Goal: Unclear: Browse casually

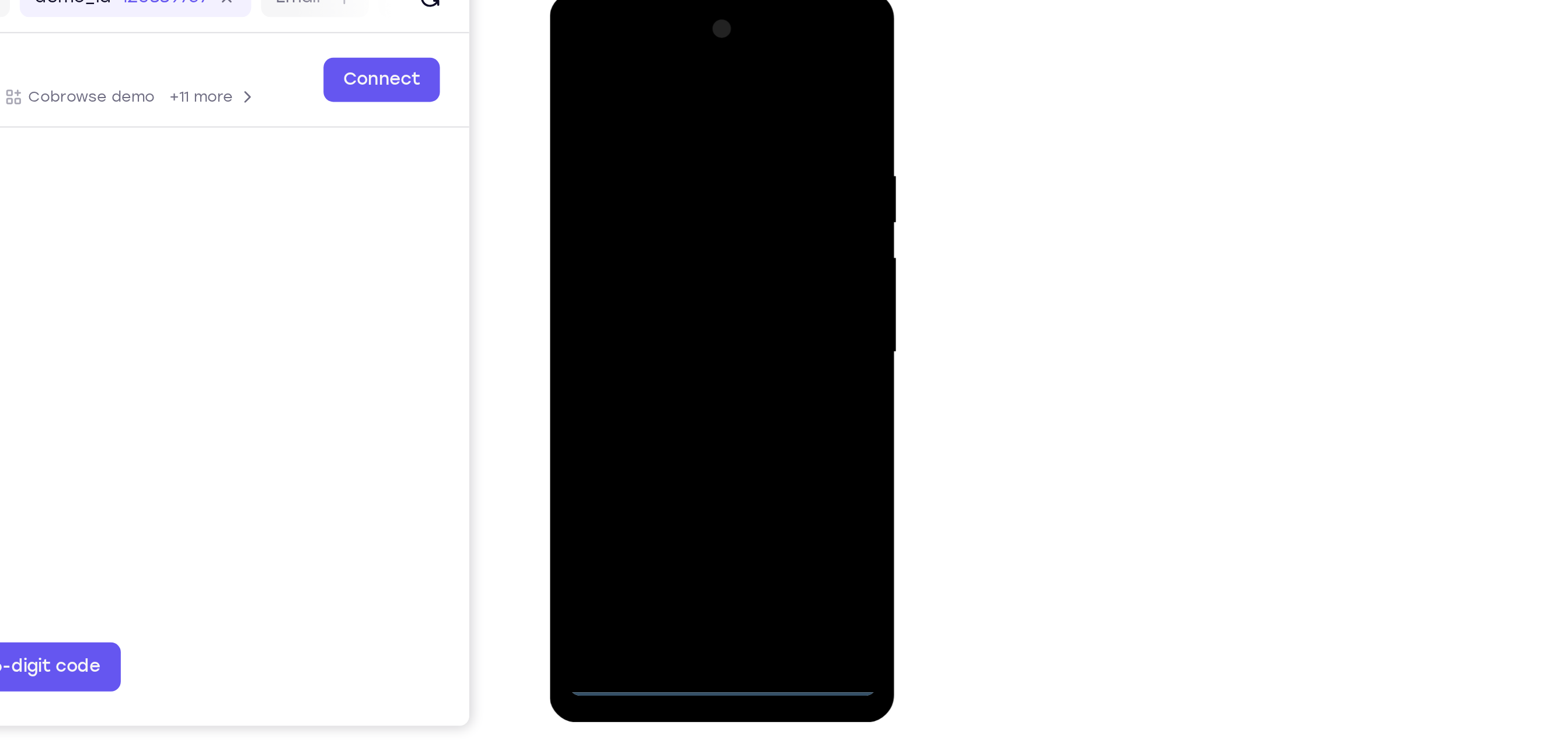
click at [630, 317] on div at bounding box center [631, 164] width 147 height 327
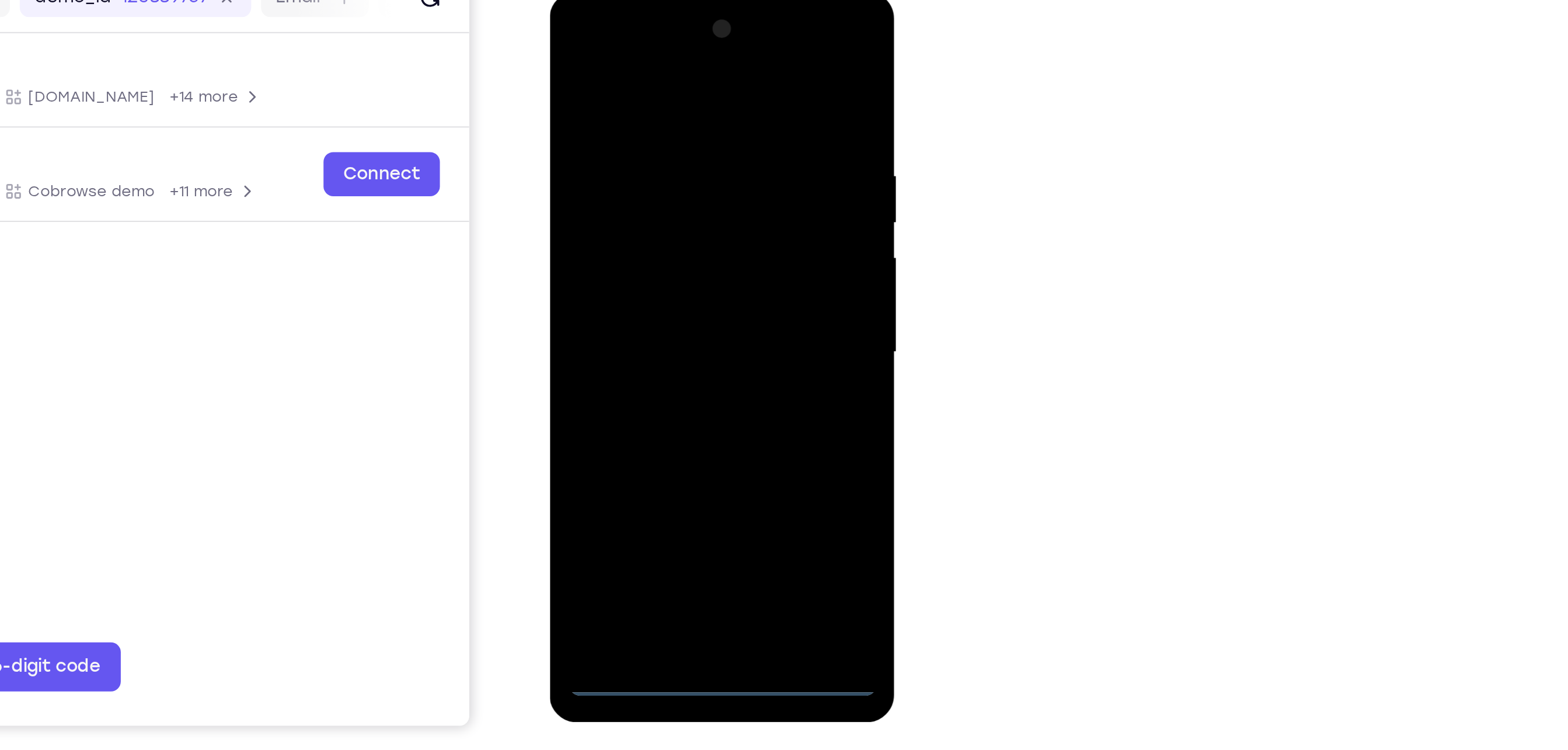
click at [684, 296] on div at bounding box center [631, 164] width 147 height 327
click at [684, 269] on div at bounding box center [631, 164] width 147 height 327
click at [629, 321] on div at bounding box center [631, 164] width 147 height 327
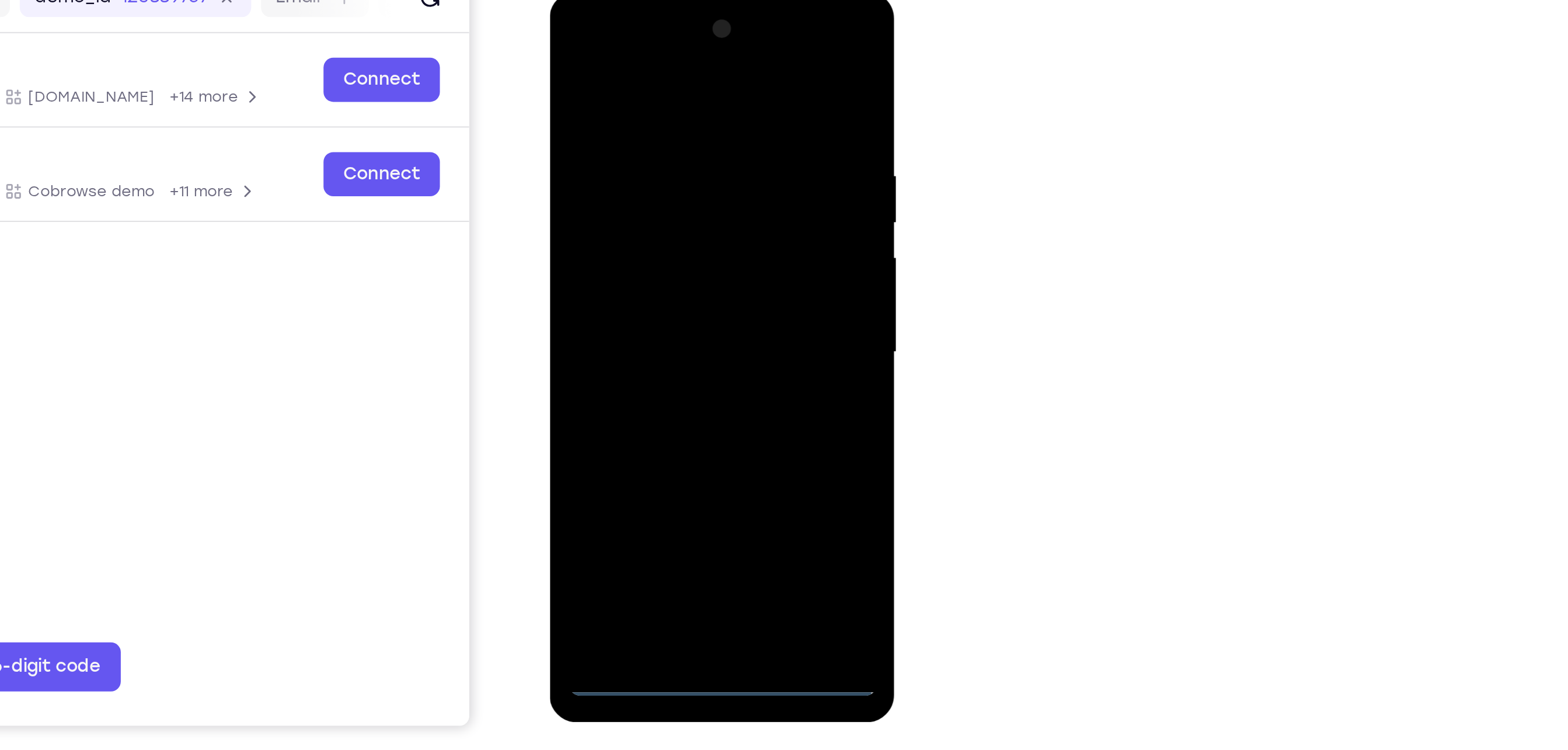
click at [690, 269] on div at bounding box center [631, 164] width 147 height 327
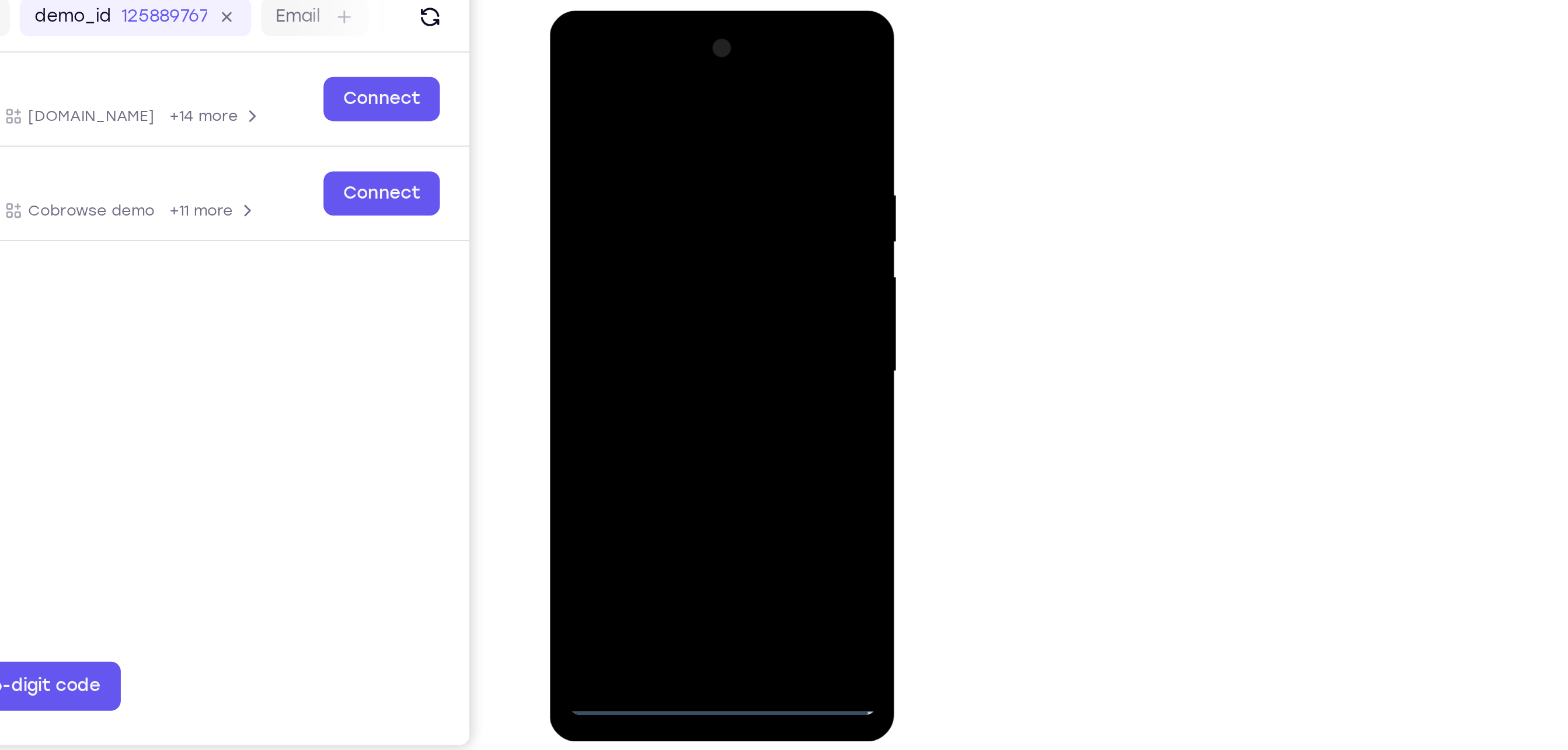
click at [590, 46] on div at bounding box center [631, 182] width 147 height 327
click at [681, 188] on div at bounding box center [631, 182] width 147 height 327
click at [620, 205] on div at bounding box center [631, 182] width 147 height 327
click at [625, 181] on div at bounding box center [631, 182] width 147 height 327
click at [634, 150] on div at bounding box center [631, 182] width 147 height 327
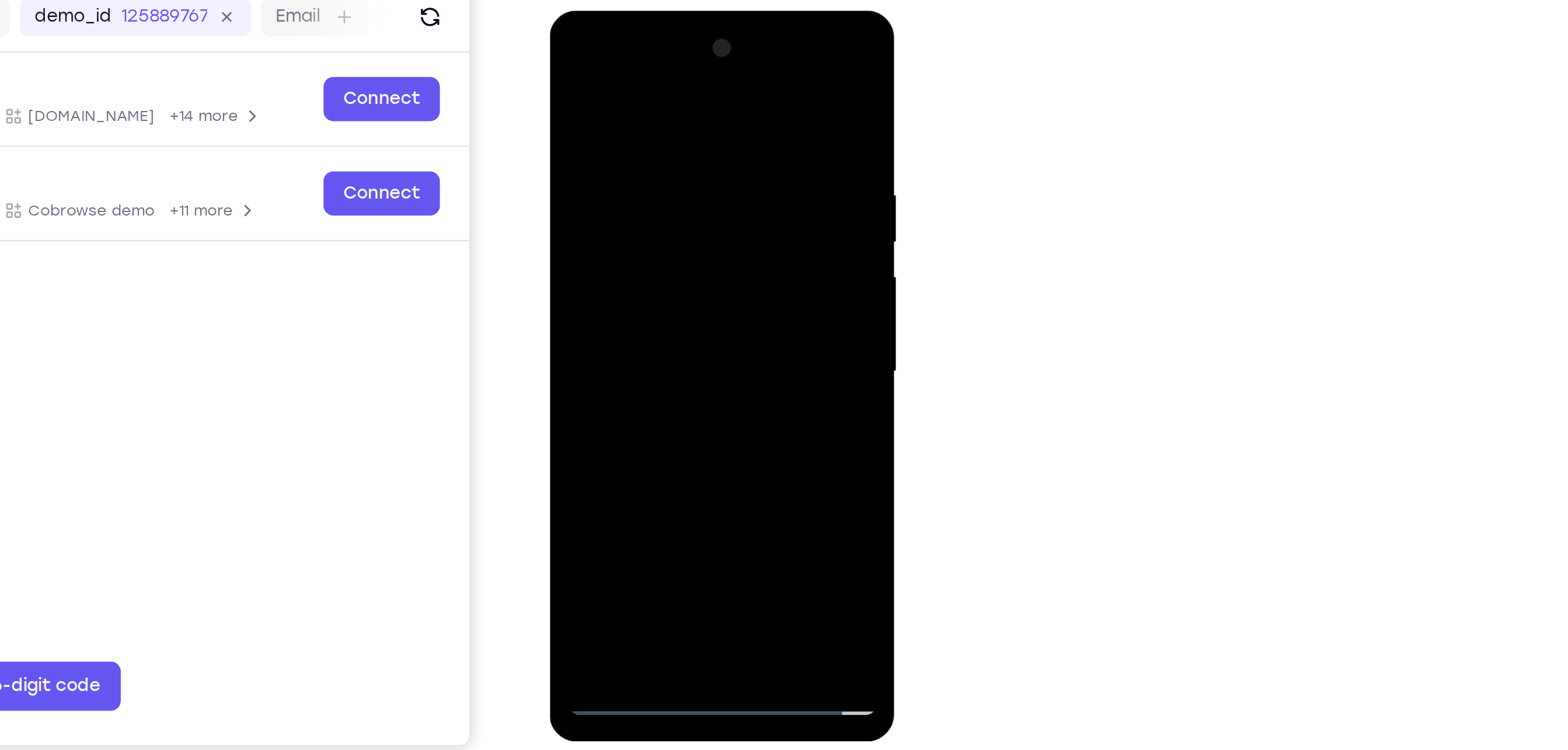
click at [635, 179] on div at bounding box center [631, 182] width 147 height 327
click at [654, 219] on div at bounding box center [631, 182] width 147 height 327
click at [661, 217] on div at bounding box center [631, 182] width 147 height 327
click at [627, 243] on div at bounding box center [631, 182] width 147 height 327
click at [629, 241] on div at bounding box center [631, 182] width 147 height 327
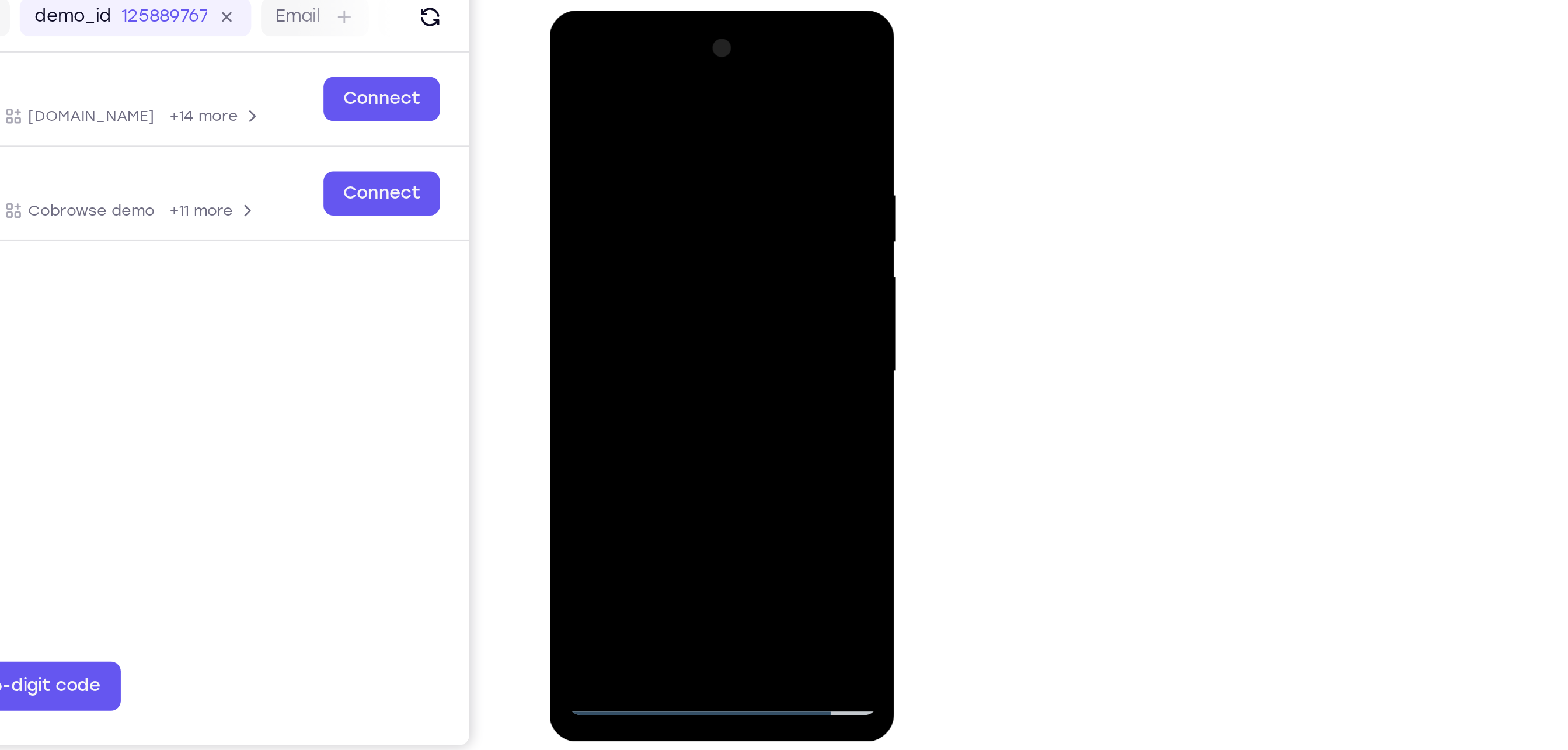
click at [658, 129] on div at bounding box center [631, 182] width 147 height 327
click at [630, 151] on div at bounding box center [631, 182] width 147 height 327
click at [636, 167] on div at bounding box center [631, 182] width 147 height 327
click at [608, 321] on div at bounding box center [631, 182] width 147 height 327
click at [643, 133] on div at bounding box center [631, 182] width 147 height 327
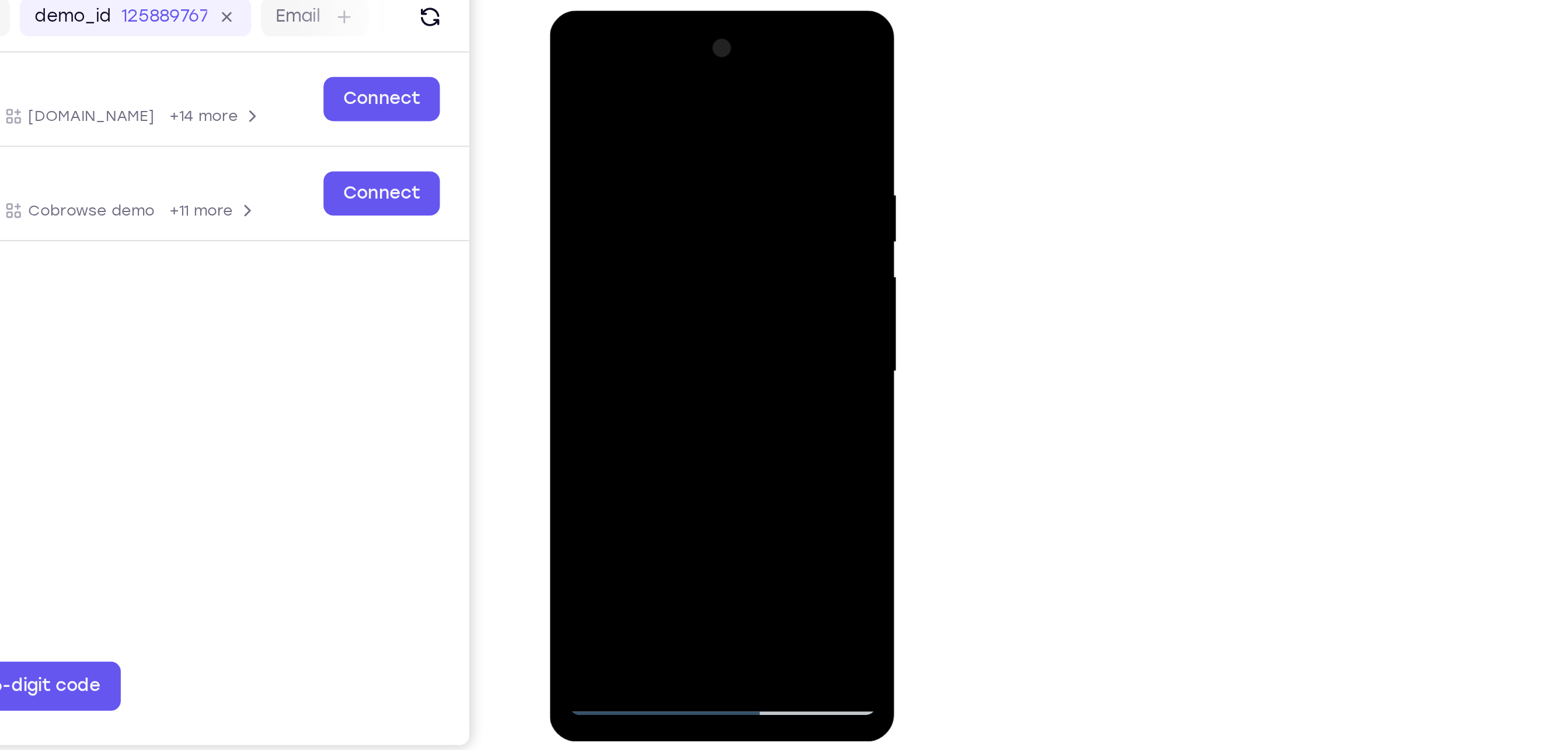
click at [589, 155] on div at bounding box center [631, 182] width 147 height 327
click at [615, 89] on div at bounding box center [631, 182] width 147 height 327
click at [692, 79] on div at bounding box center [631, 182] width 147 height 327
click at [622, 101] on div at bounding box center [631, 182] width 147 height 327
click at [690, 174] on div at bounding box center [631, 182] width 147 height 327
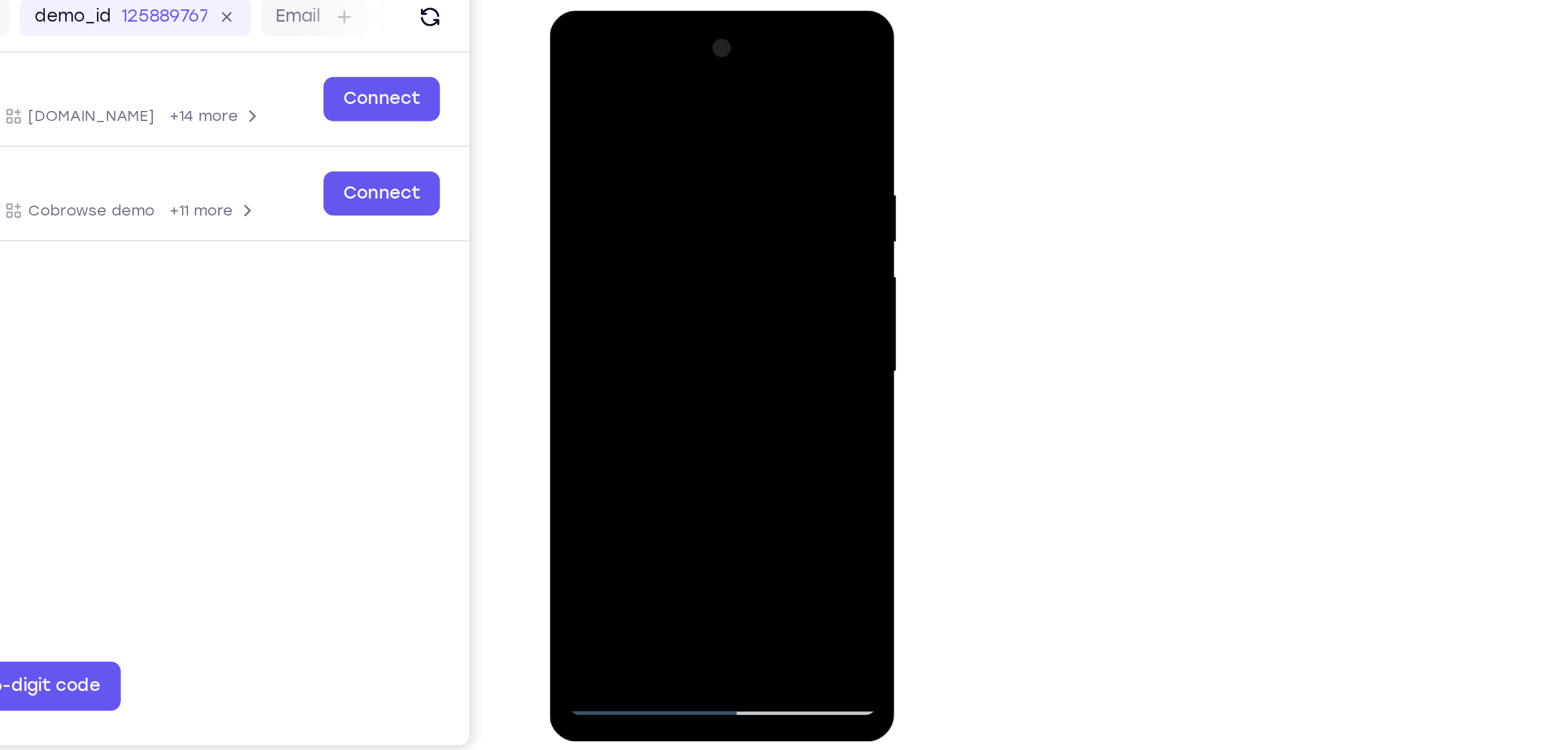
click at [698, 191] on div at bounding box center [631, 182] width 147 height 327
click at [570, 185] on div at bounding box center [631, 182] width 147 height 327
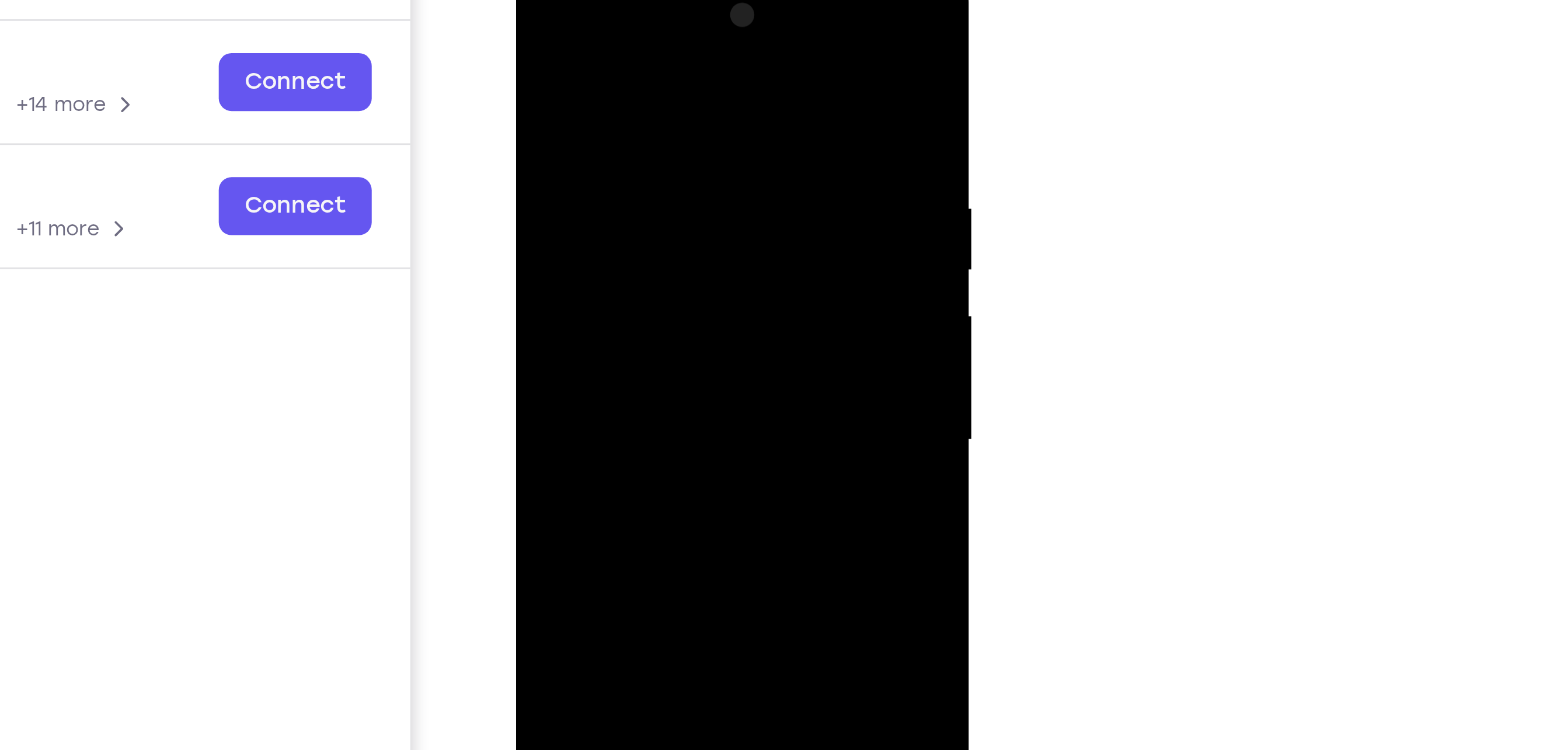
click at [651, 138] on div at bounding box center [598, 138] width 147 height 327
click at [662, 122] on div at bounding box center [598, 138] width 147 height 327
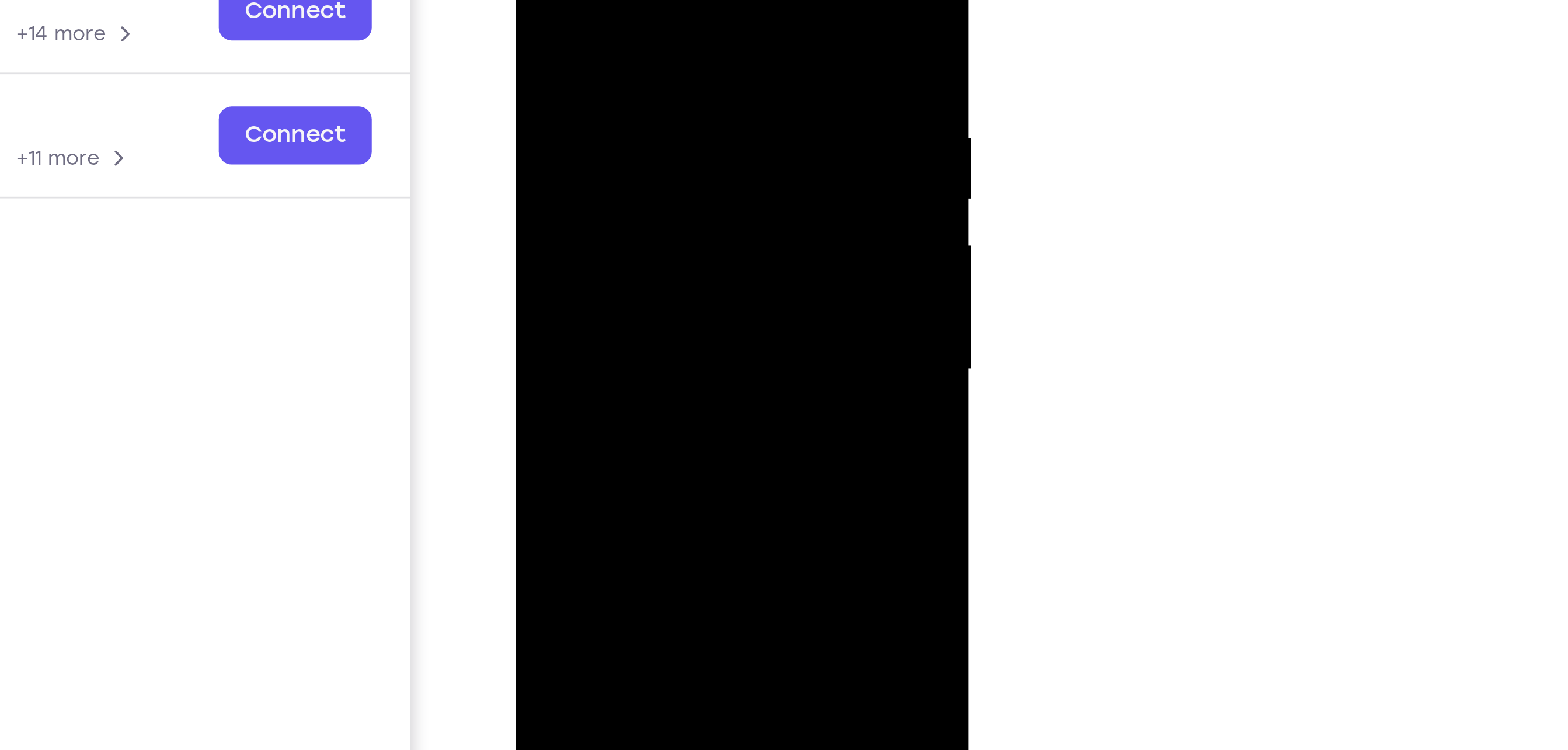
click at [662, 77] on div at bounding box center [598, 67] width 147 height 327
click at [661, 77] on div at bounding box center [598, 67] width 147 height 327
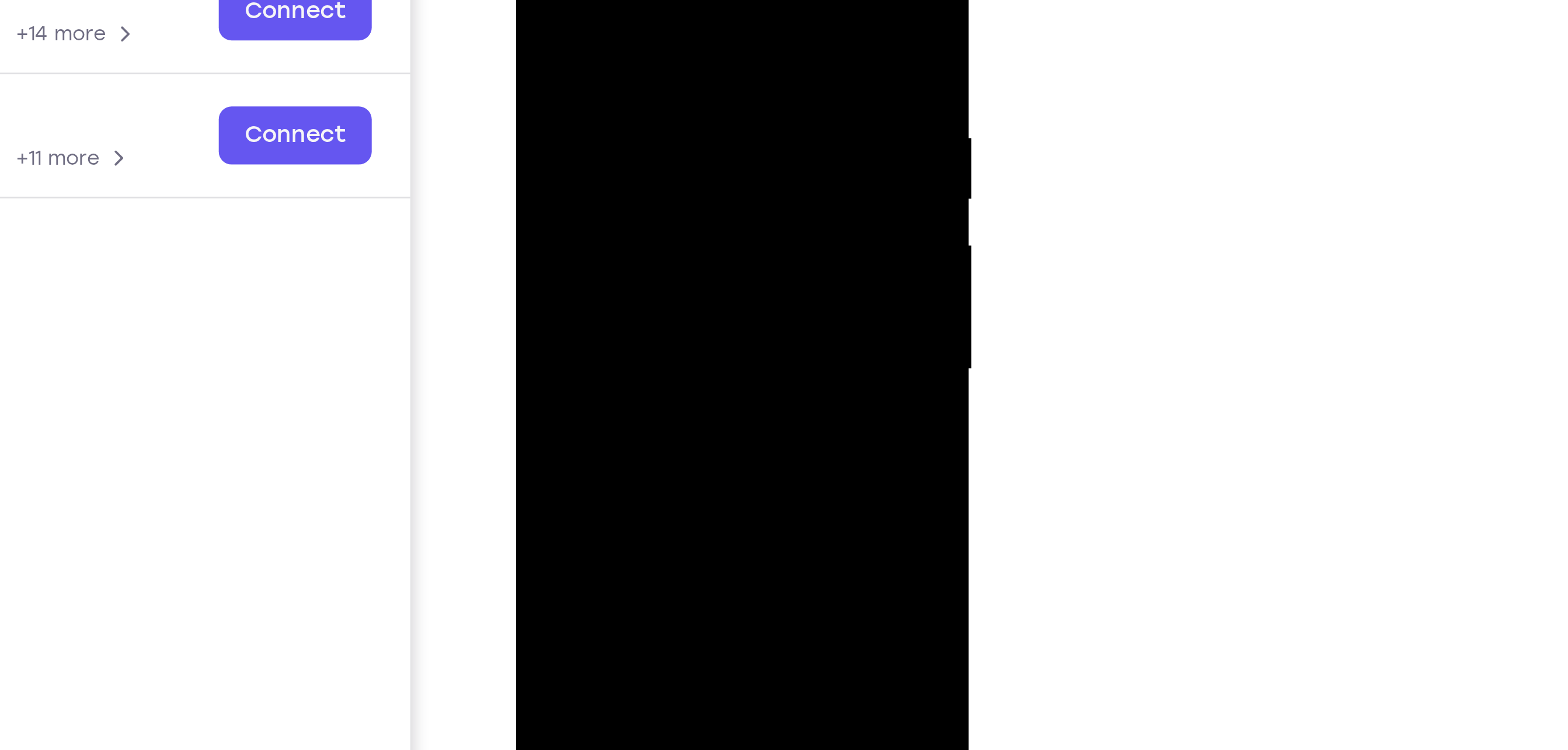
click at [661, 77] on div at bounding box center [598, 67] width 147 height 327
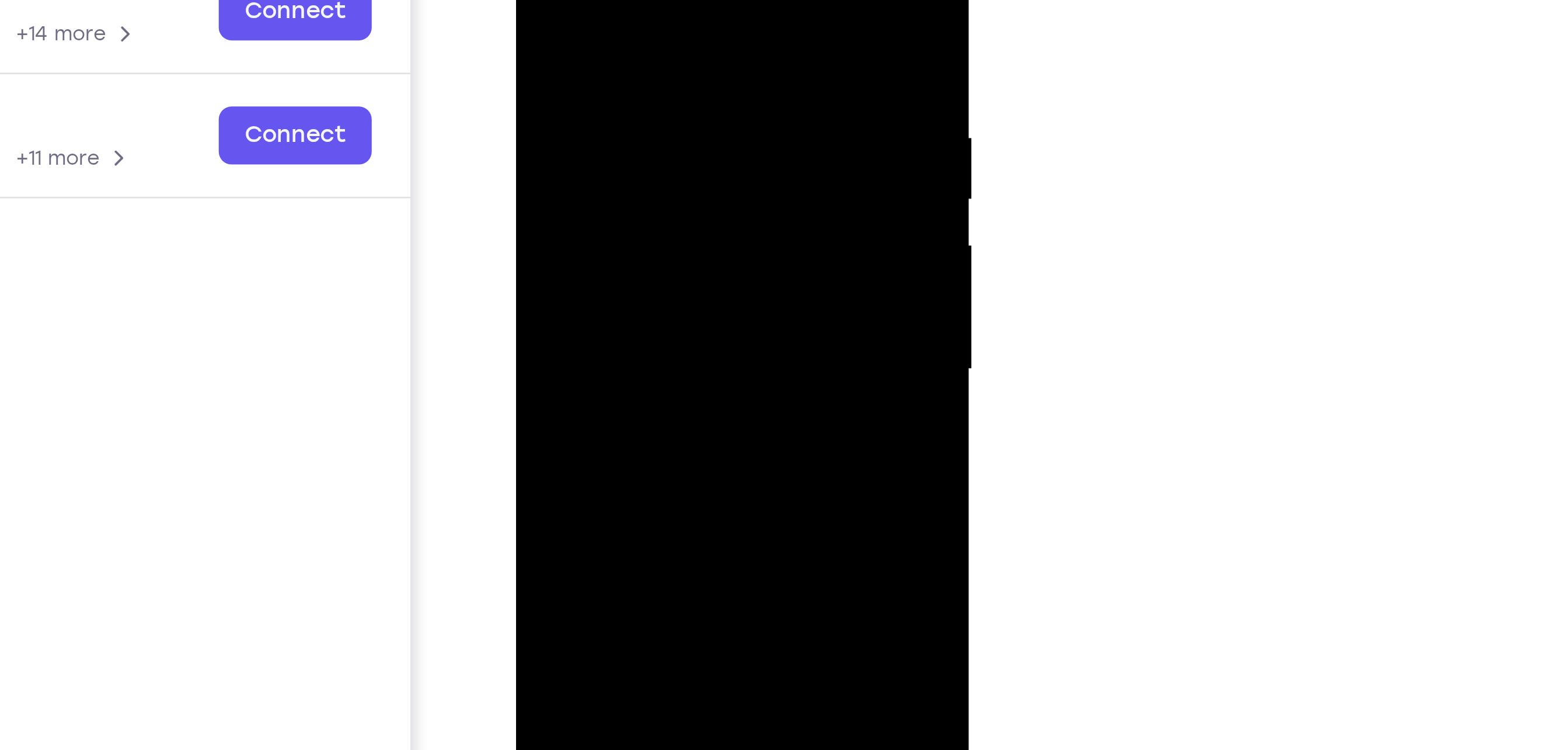
click at [661, 77] on div at bounding box center [598, 67] width 147 height 327
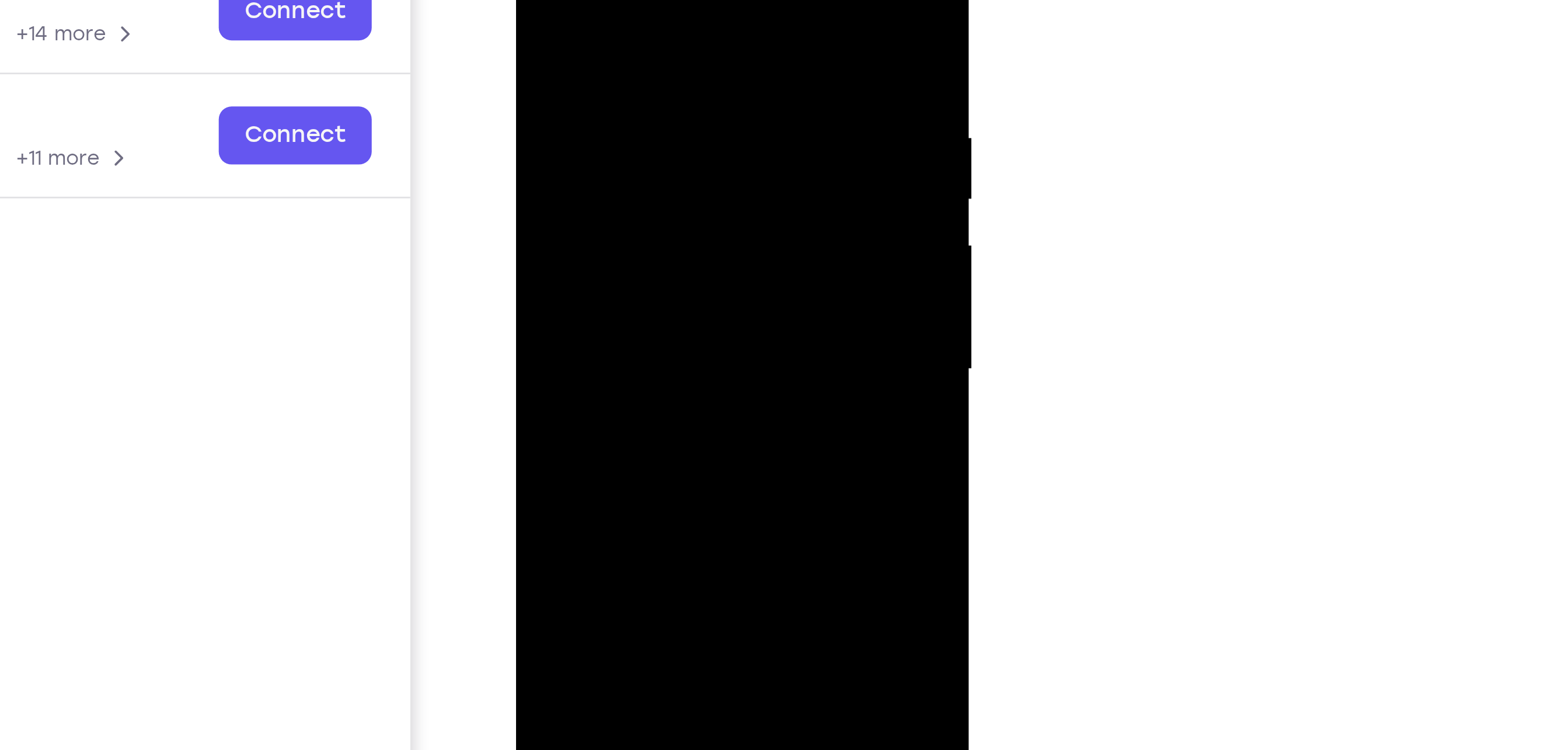
click at [661, 77] on div at bounding box center [598, 67] width 147 height 327
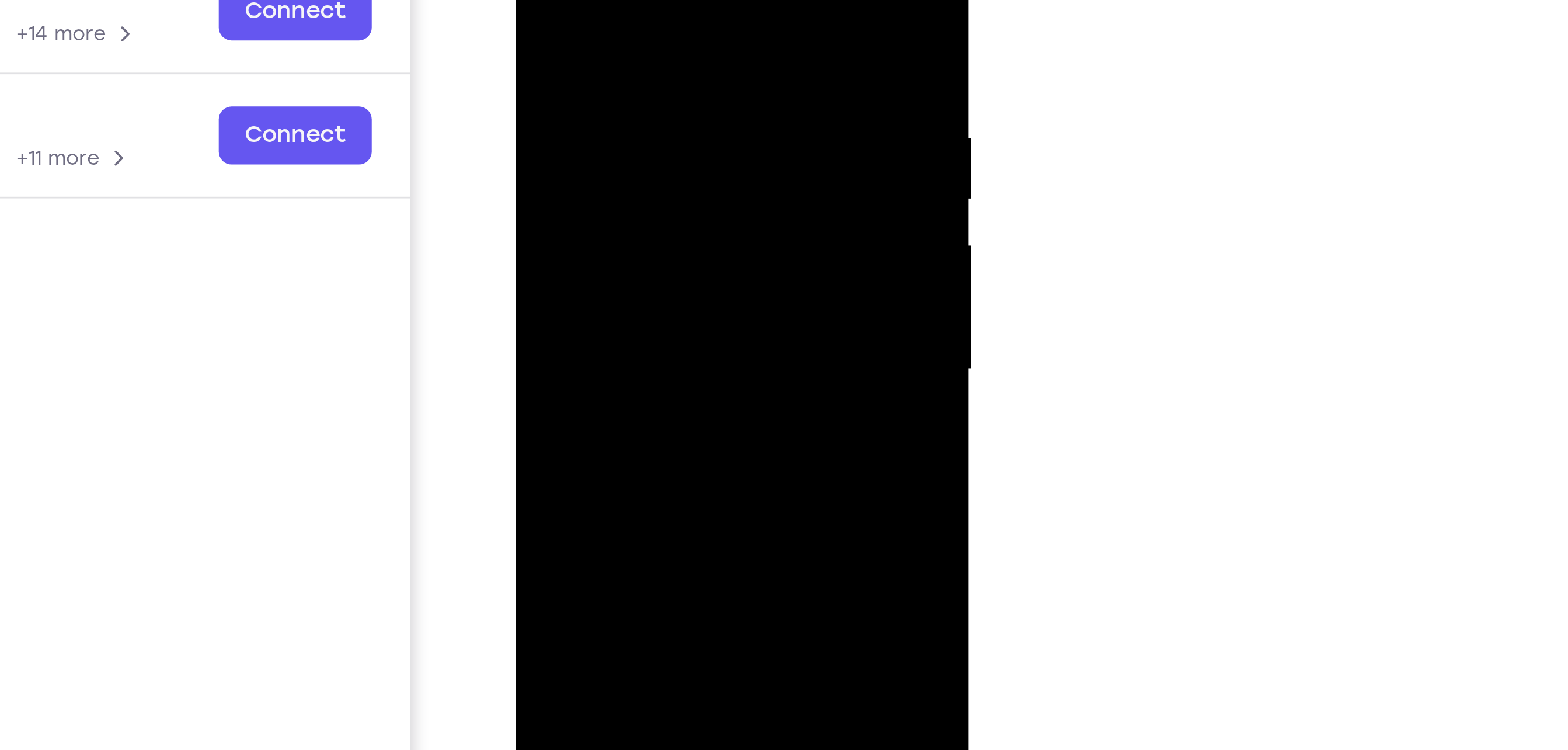
click at [661, 77] on div at bounding box center [598, 67] width 147 height 327
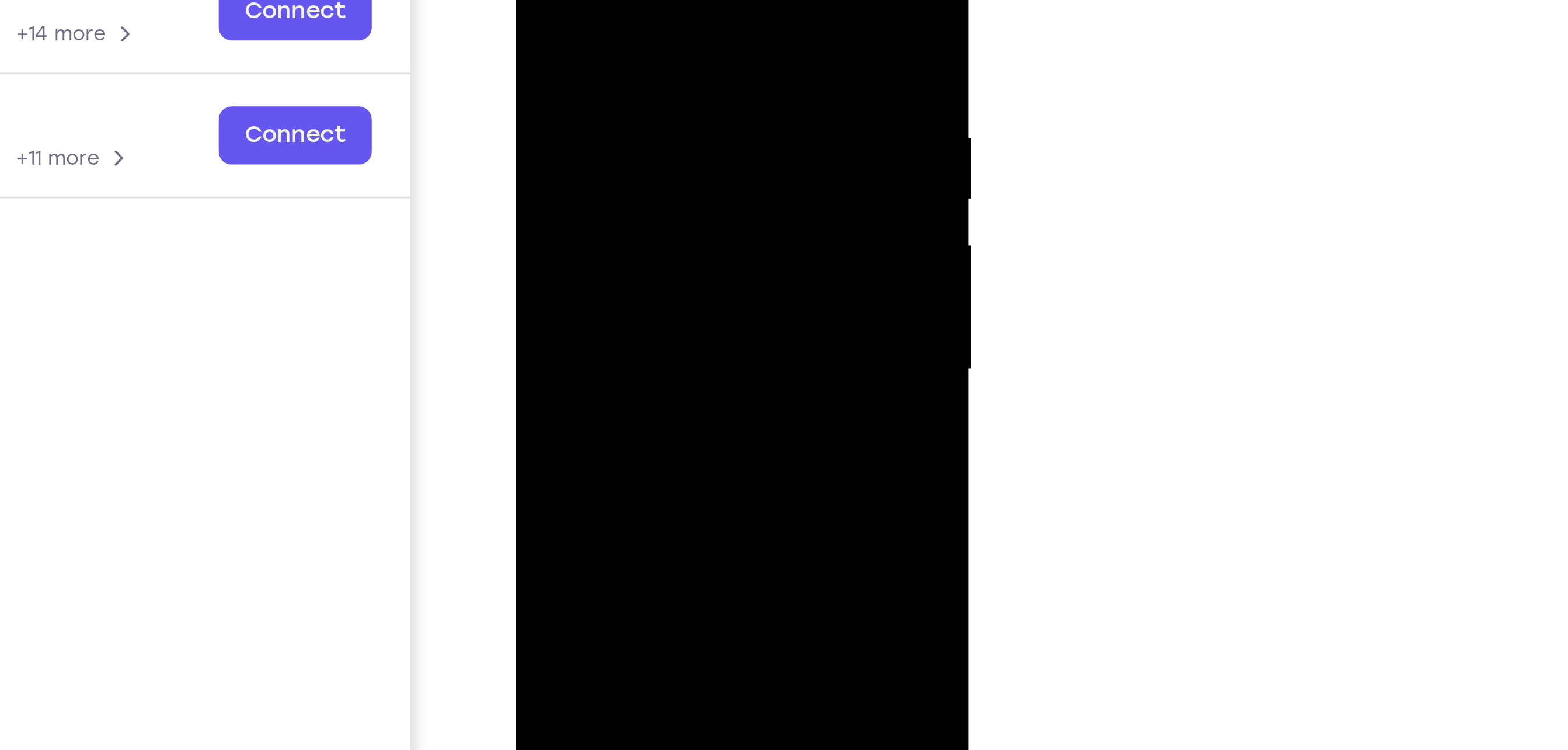
click at [661, 77] on div at bounding box center [598, 67] width 147 height 327
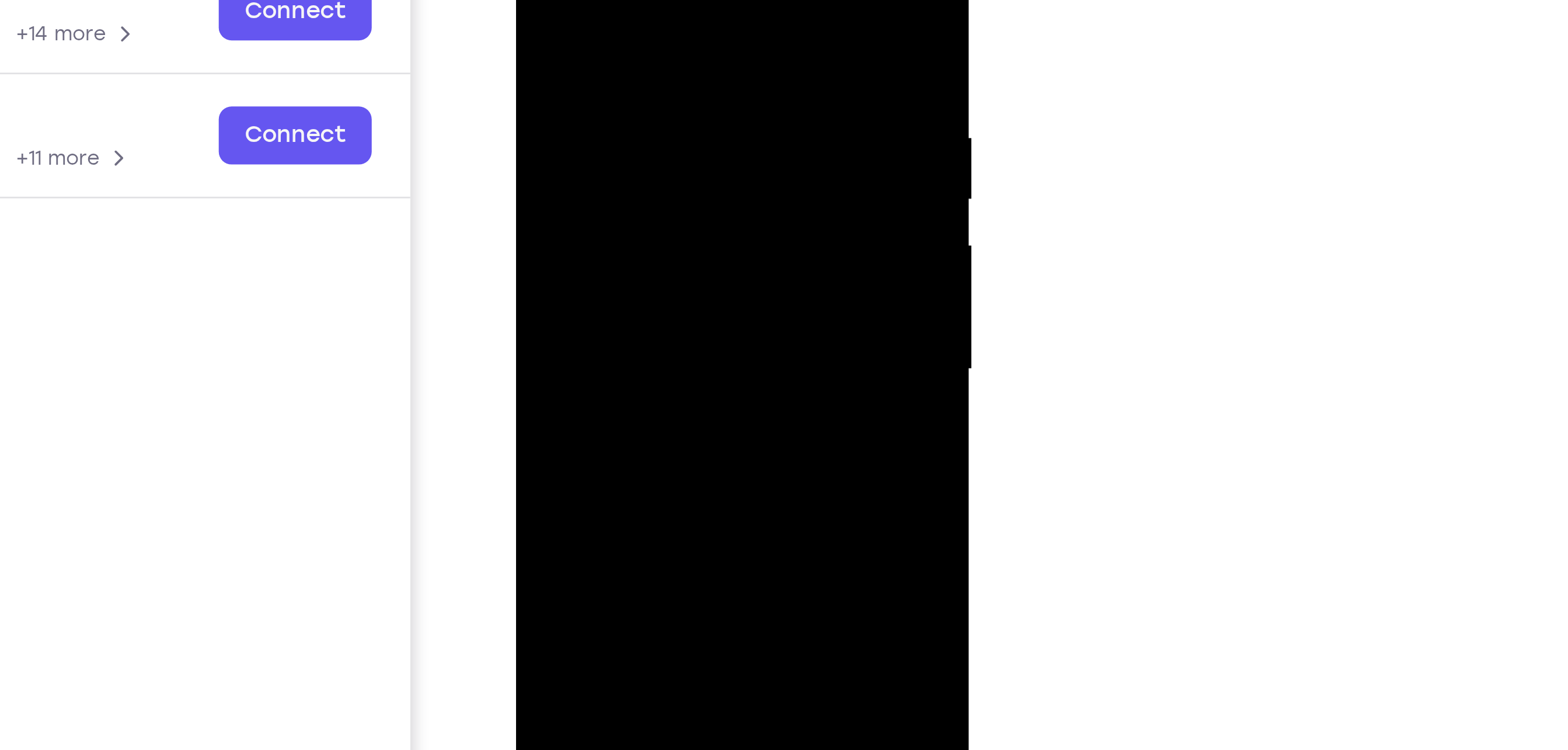
click at [661, 77] on div at bounding box center [598, 67] width 147 height 327
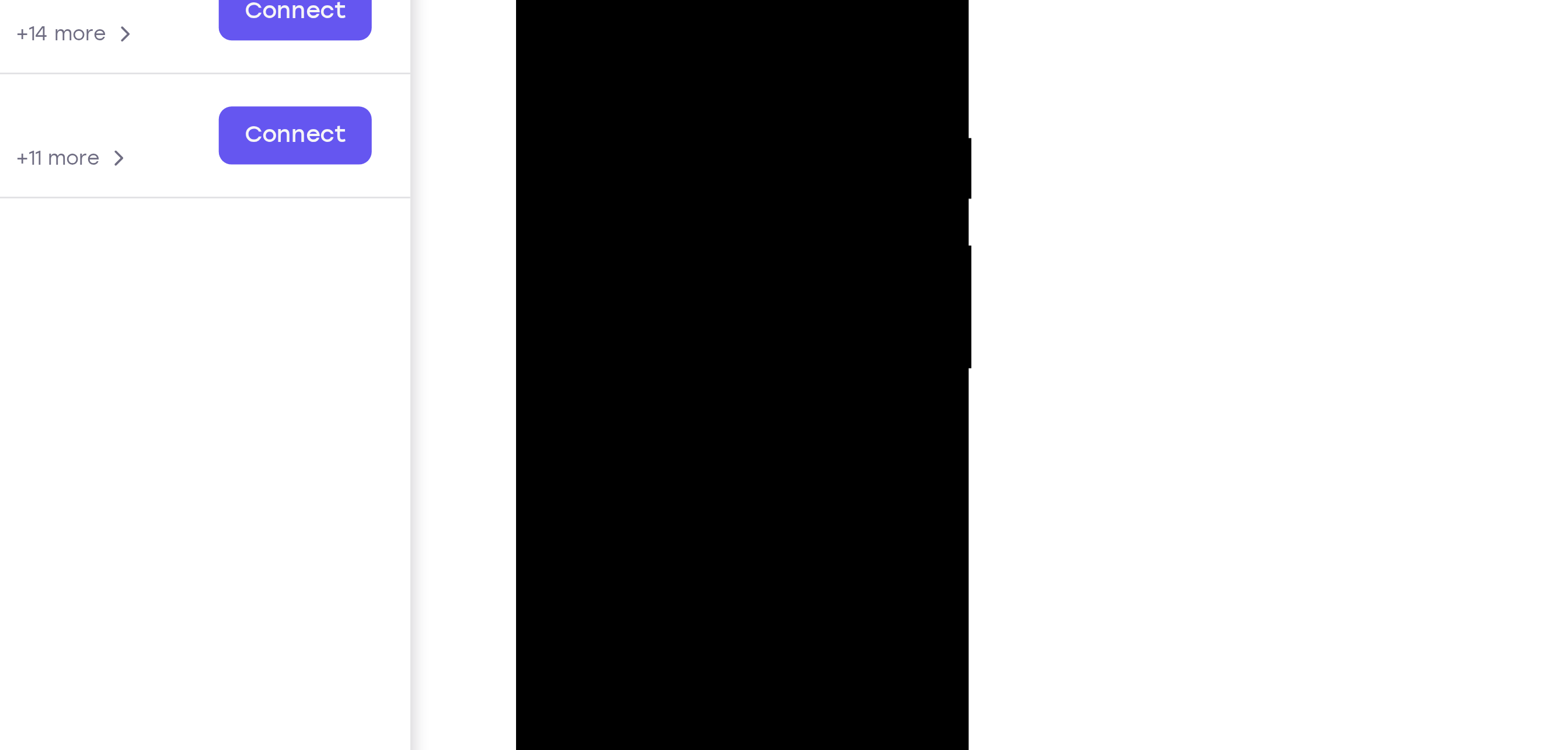
click at [661, 77] on div at bounding box center [598, 67] width 147 height 327
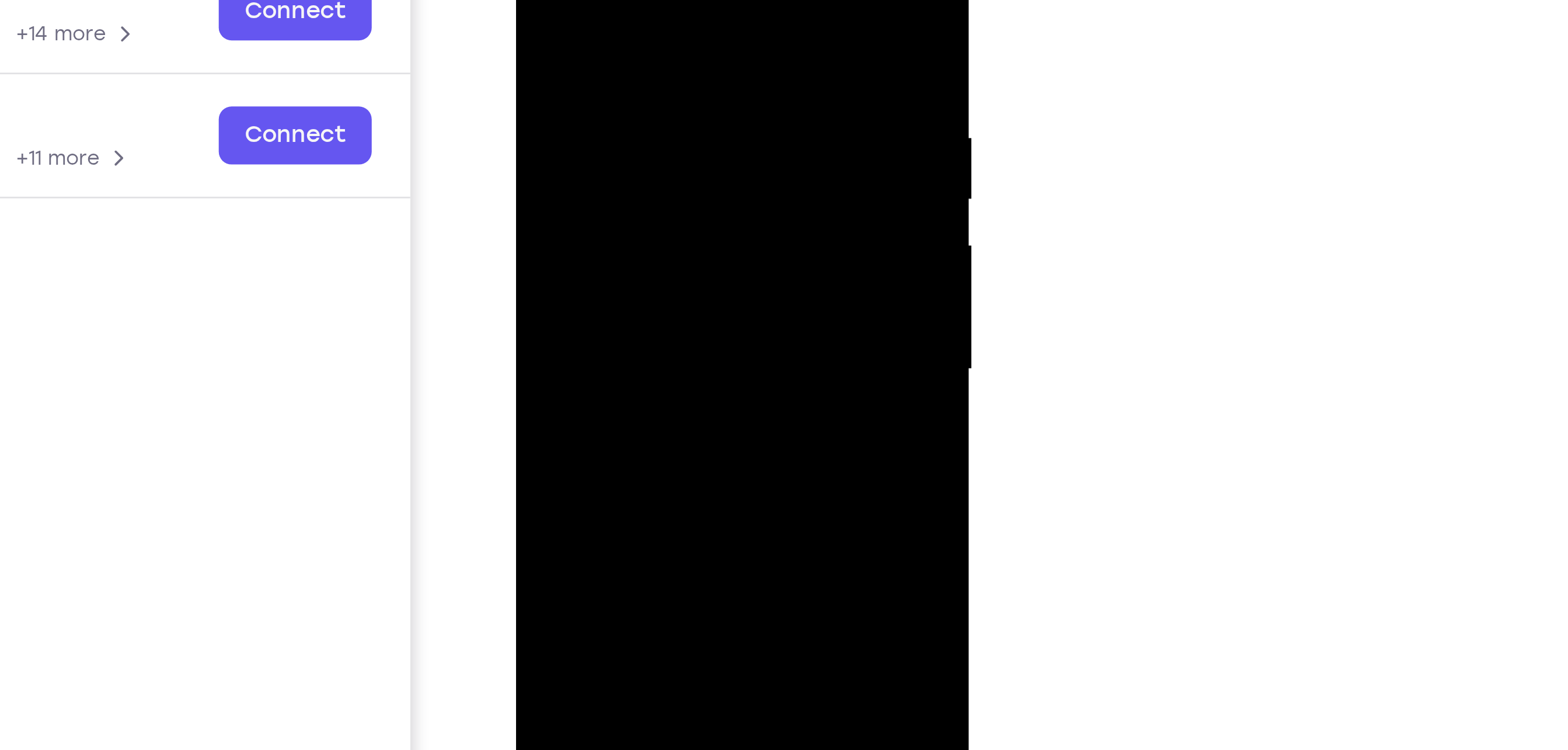
click at [661, 77] on div at bounding box center [598, 67] width 147 height 327
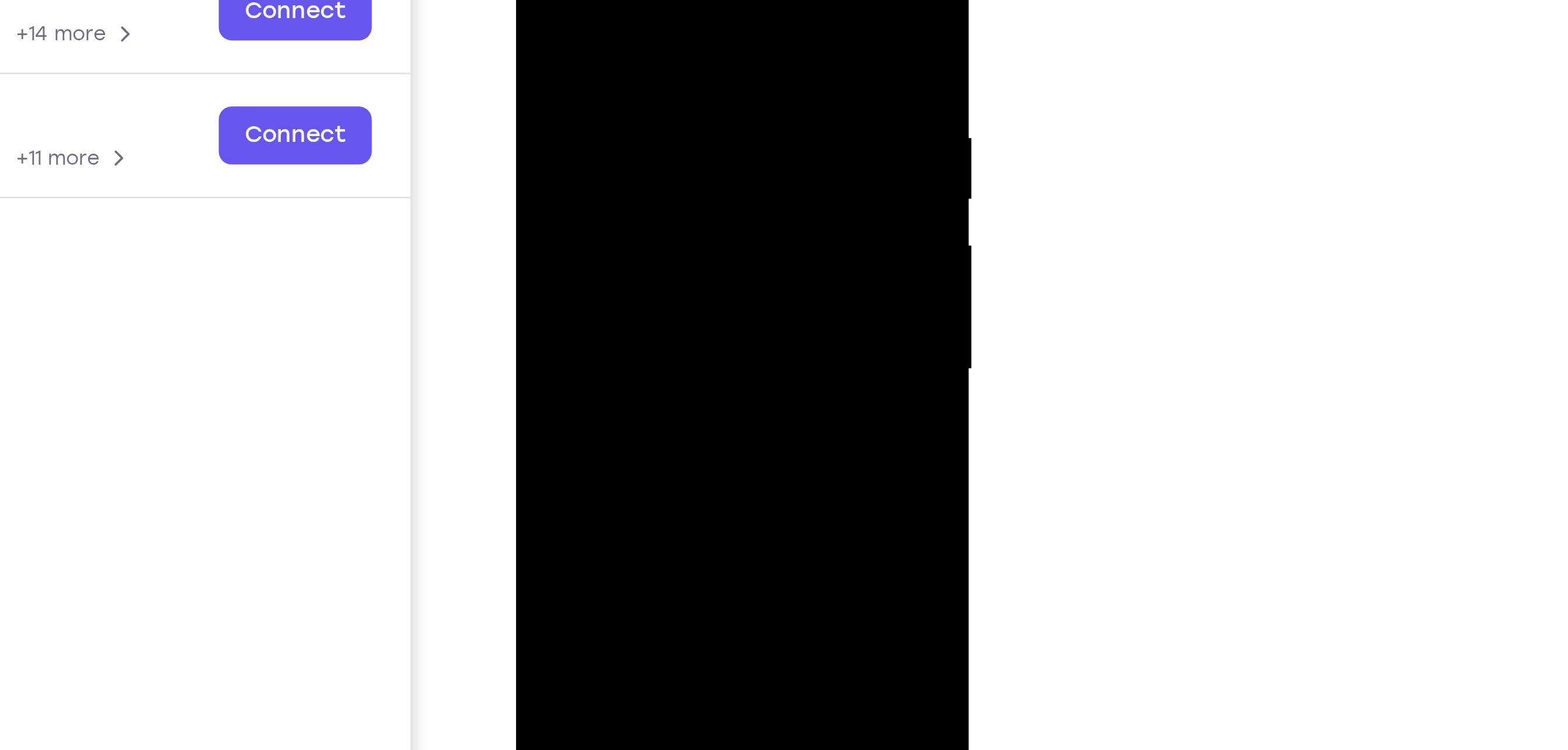
click at [661, 77] on div at bounding box center [598, 67] width 147 height 327
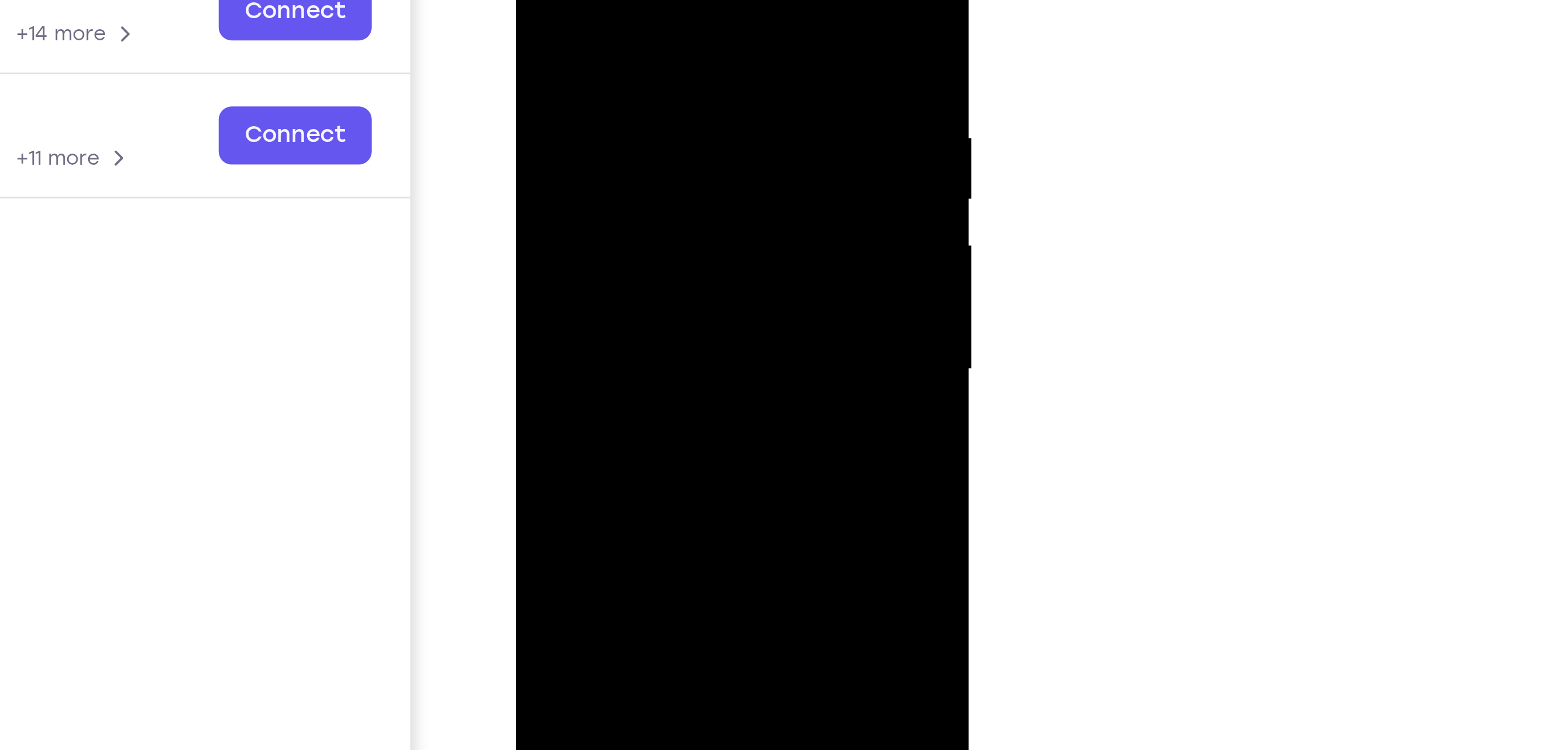
click at [661, 77] on div at bounding box center [598, 67] width 147 height 327
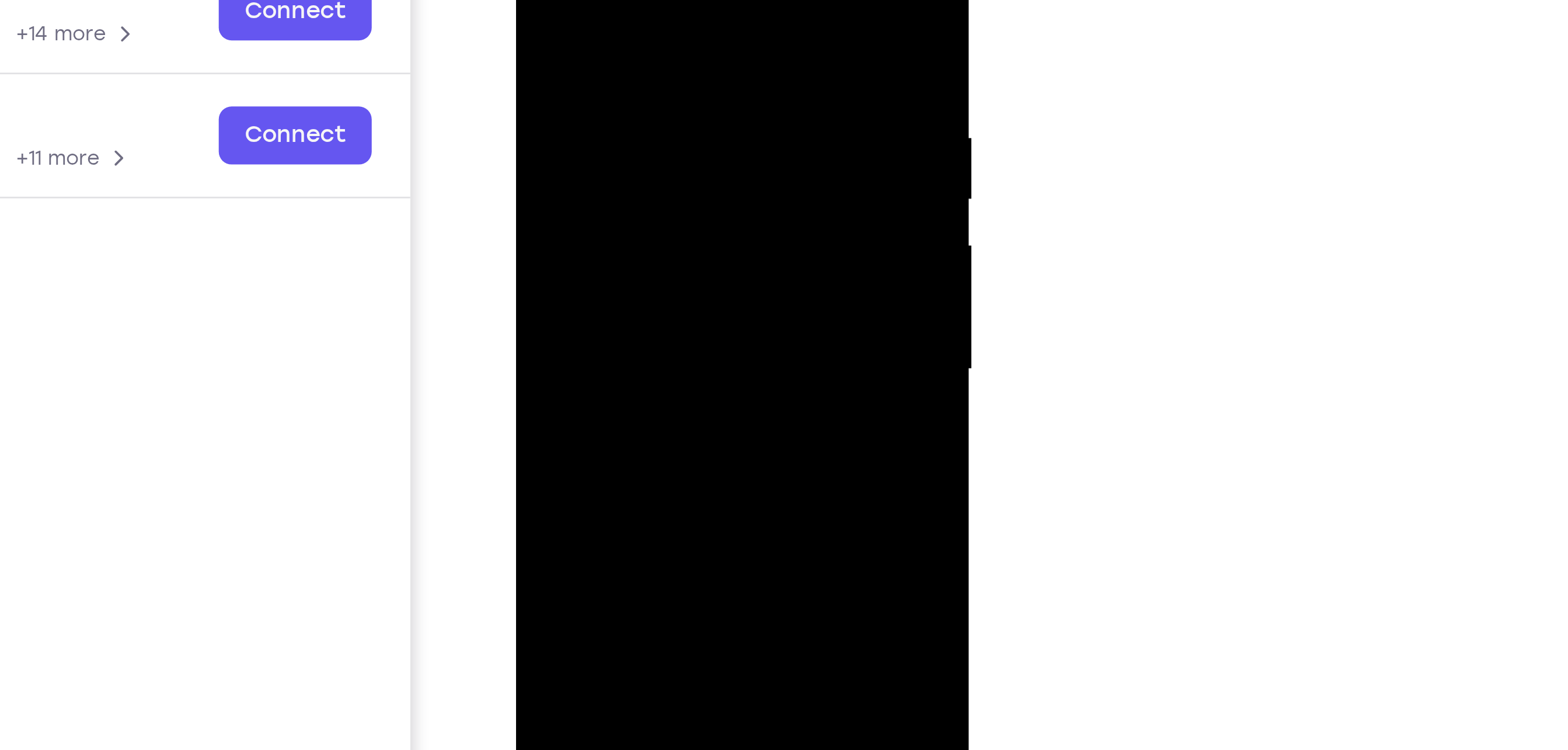
click at [661, 77] on div at bounding box center [598, 67] width 147 height 327
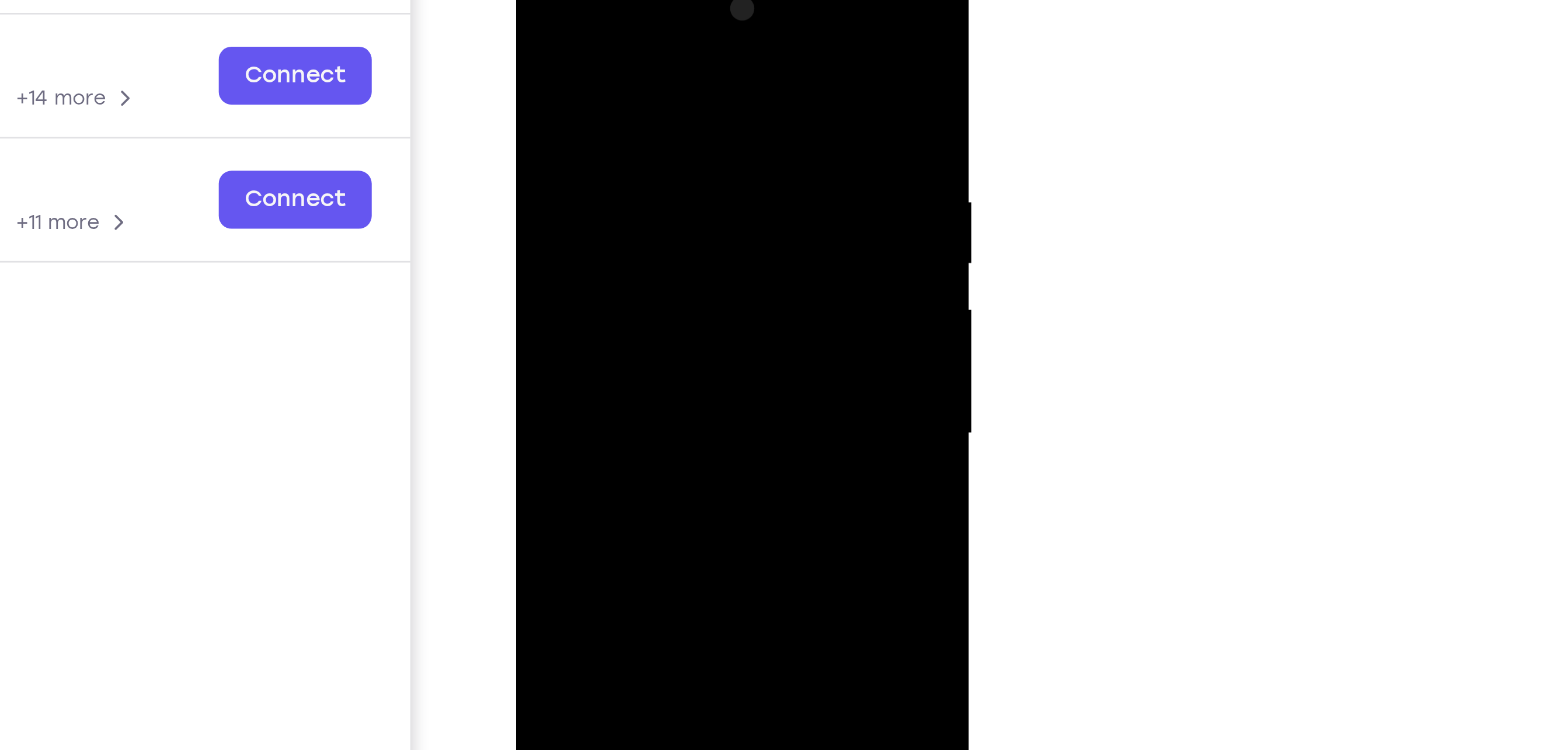
click at [623, 44] on div at bounding box center [598, 132] width 147 height 327
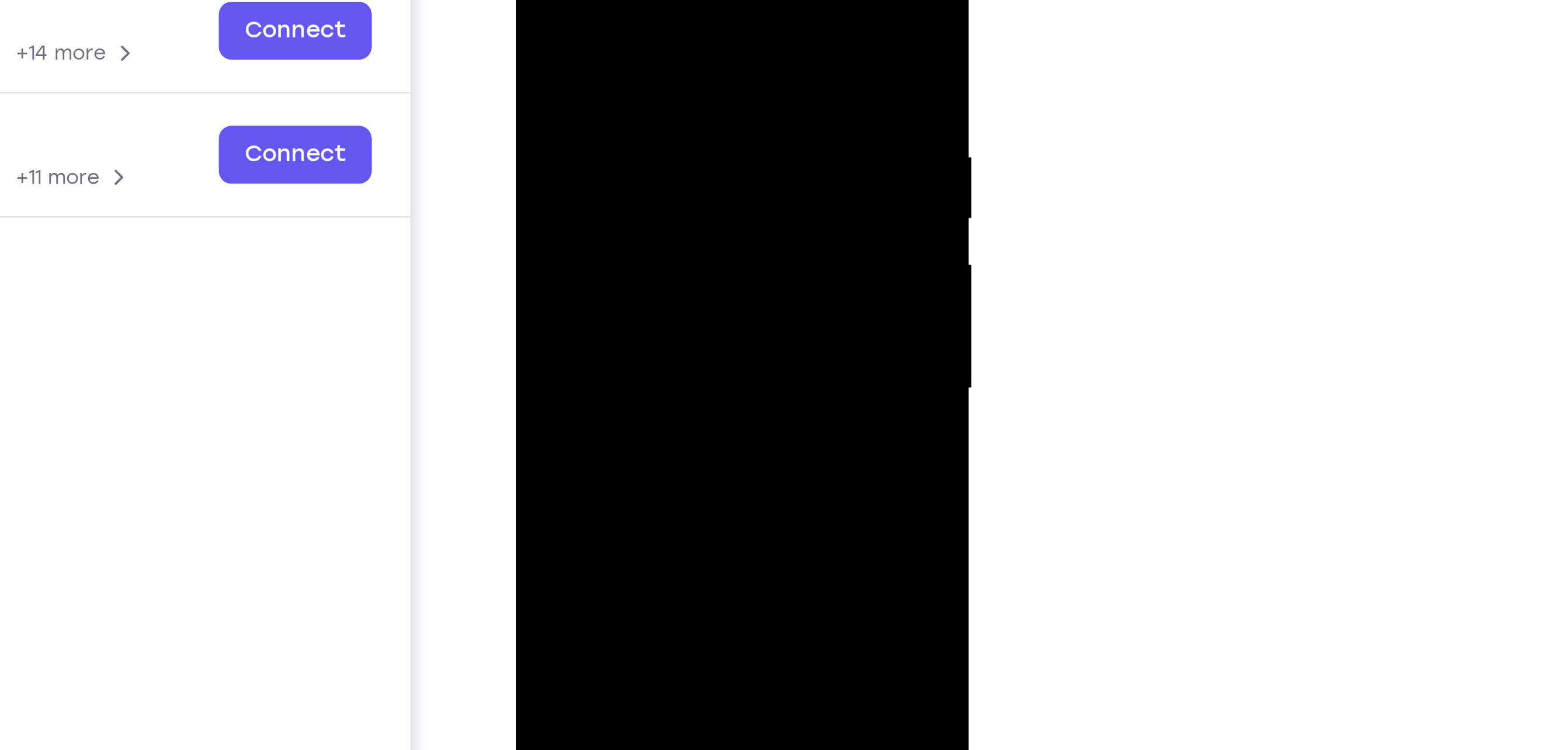
click at [659, 0] on div at bounding box center [598, 86] width 147 height 327
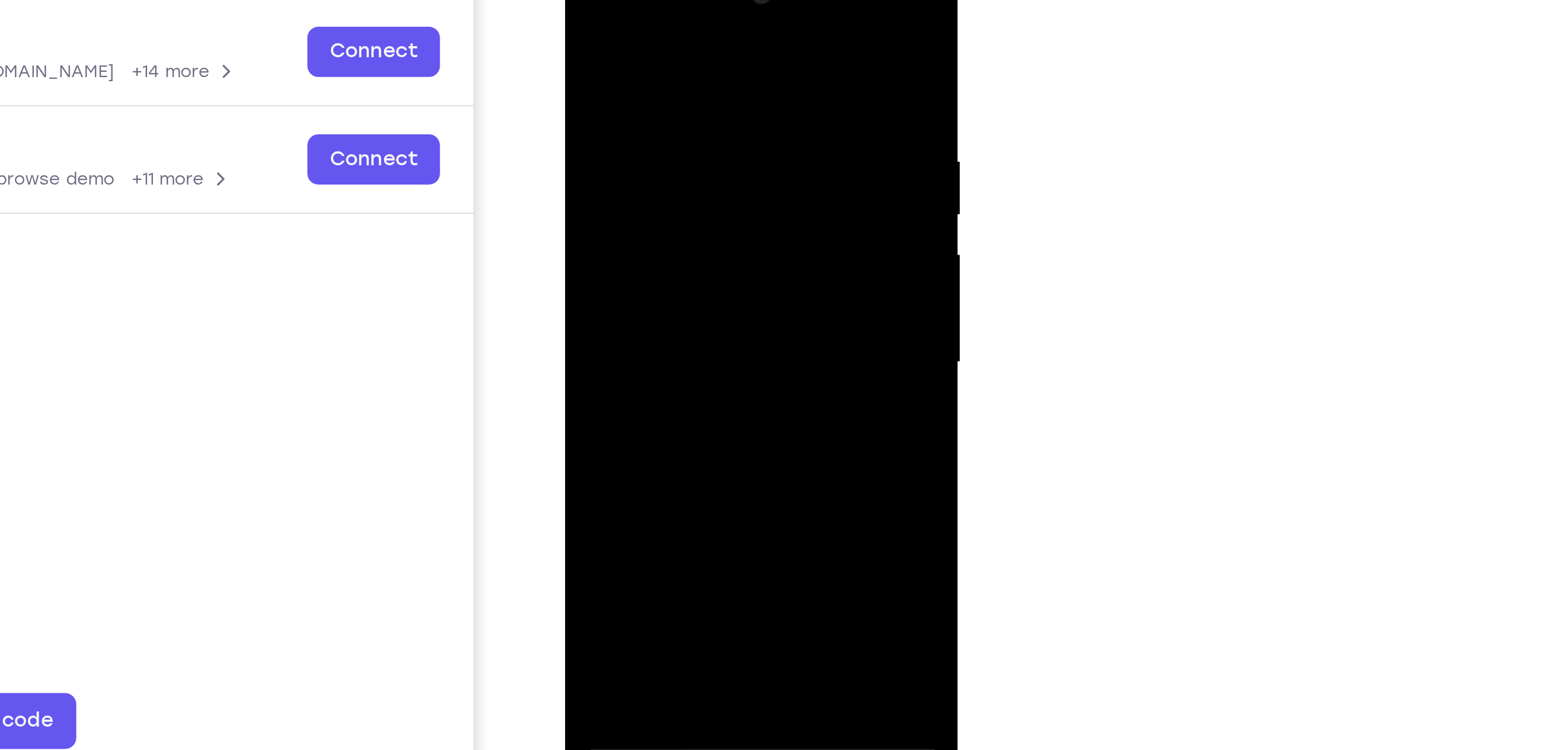
click at [669, 261] on div at bounding box center [646, 123] width 147 height 327
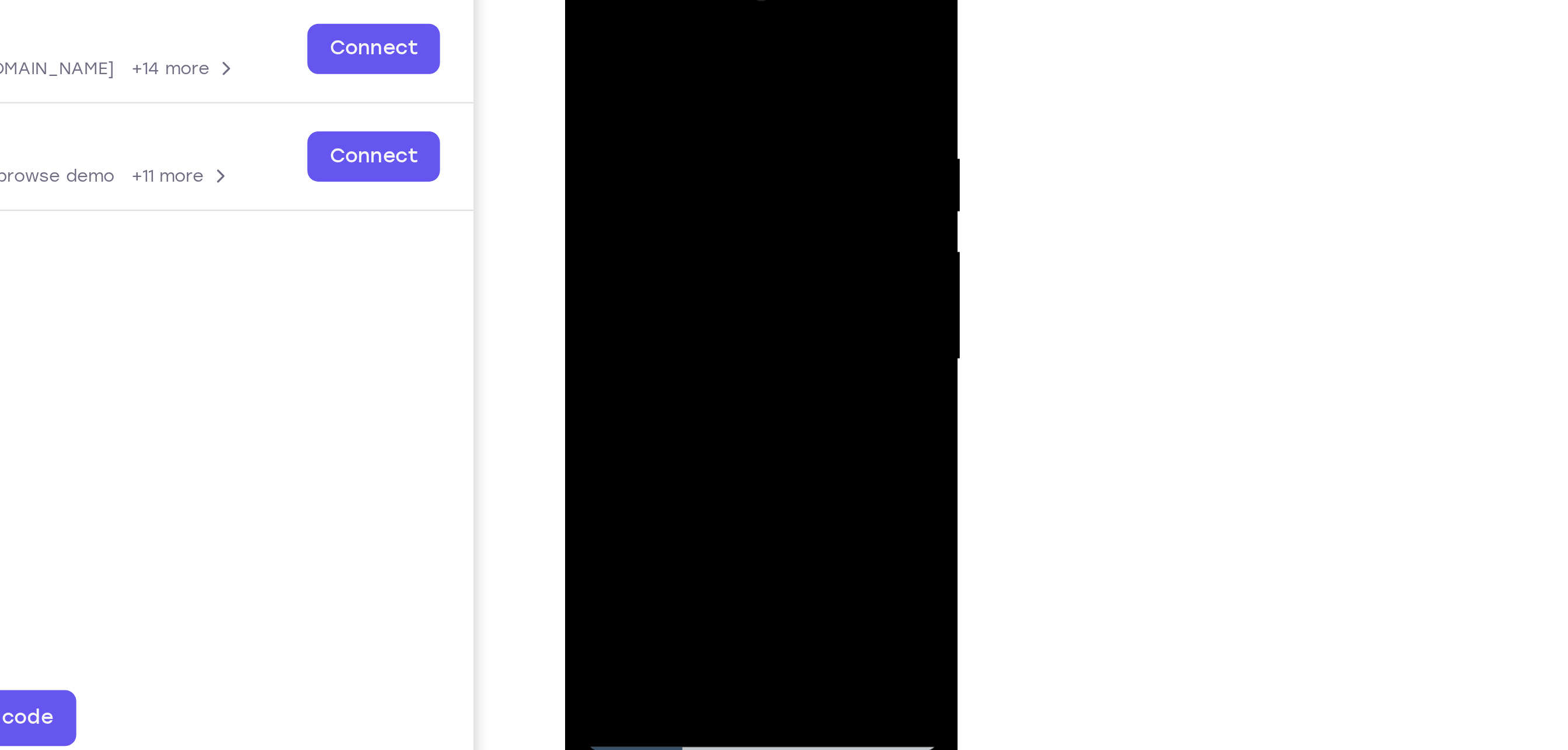
click at [636, 186] on div at bounding box center [646, 120] width 147 height 327
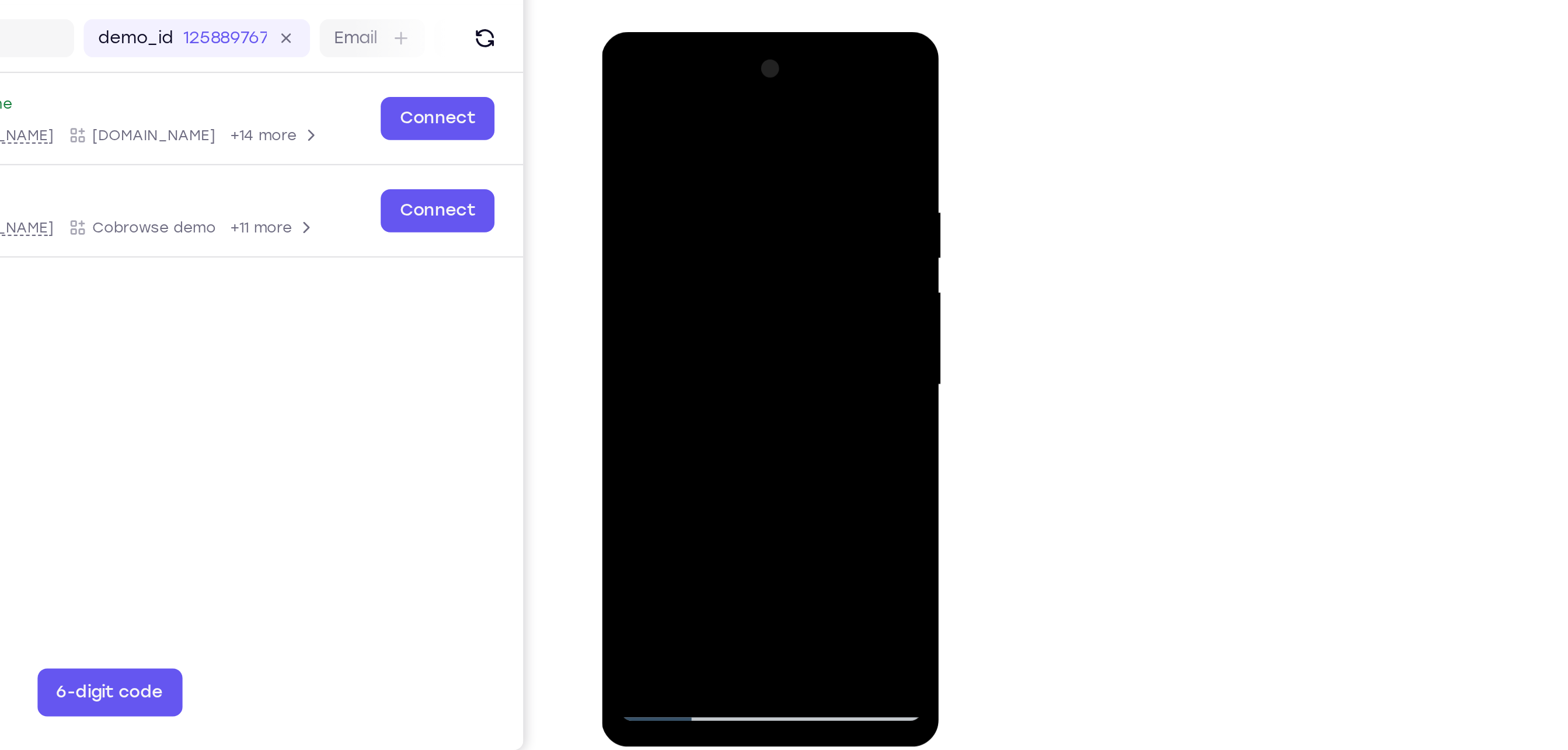
click at [640, 358] on div at bounding box center [683, 204] width 147 height 327
click at [747, 89] on div at bounding box center [683, 204] width 147 height 327
click at [738, 342] on div at bounding box center [683, 204] width 147 height 327
click at [640, 358] on div at bounding box center [683, 204] width 147 height 327
click at [623, 299] on div at bounding box center [683, 204] width 147 height 327
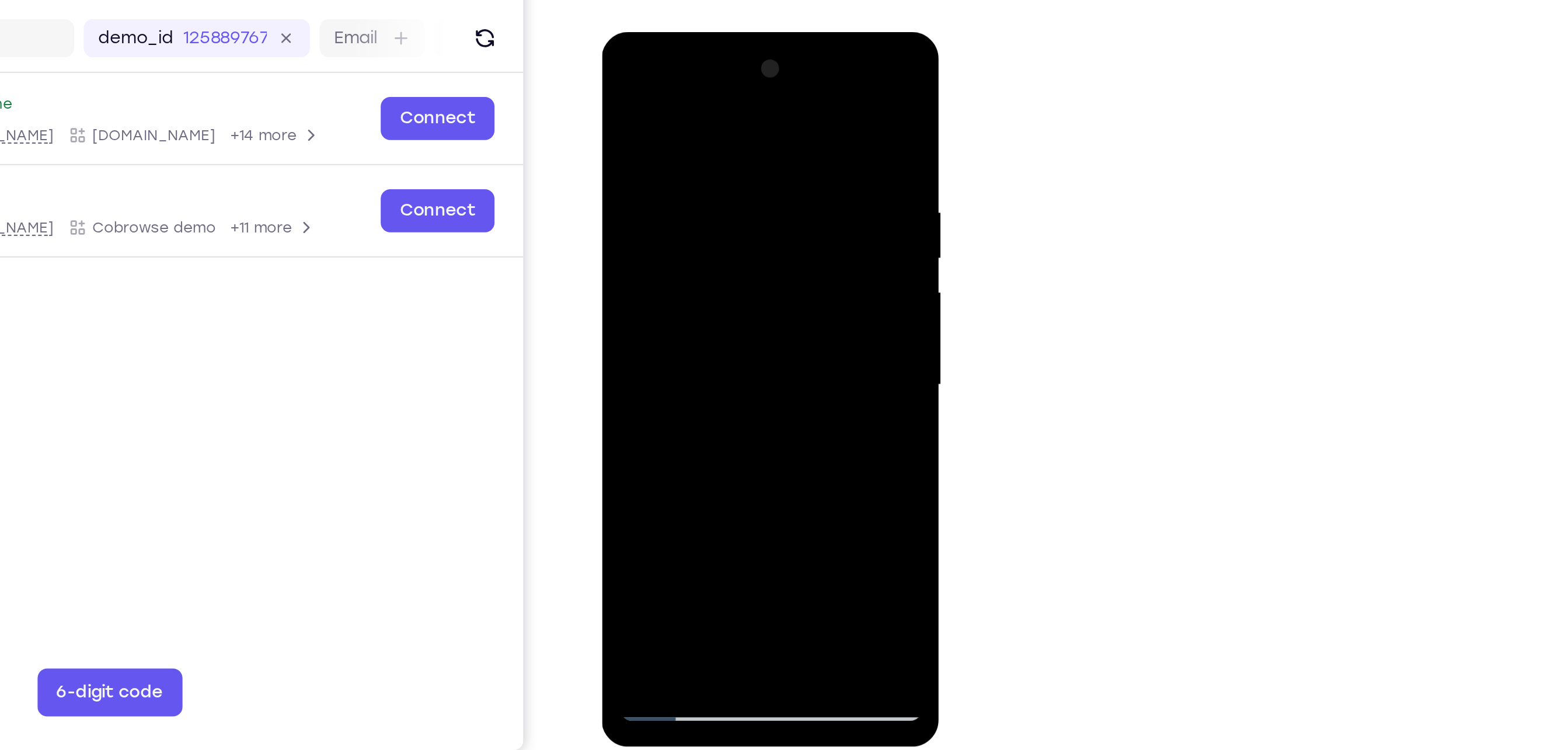
click at [623, 178] on div at bounding box center [683, 204] width 147 height 327
click at [749, 199] on div at bounding box center [683, 204] width 147 height 327
click at [747, 221] on div at bounding box center [683, 204] width 147 height 327
click at [746, 219] on div at bounding box center [683, 204] width 147 height 327
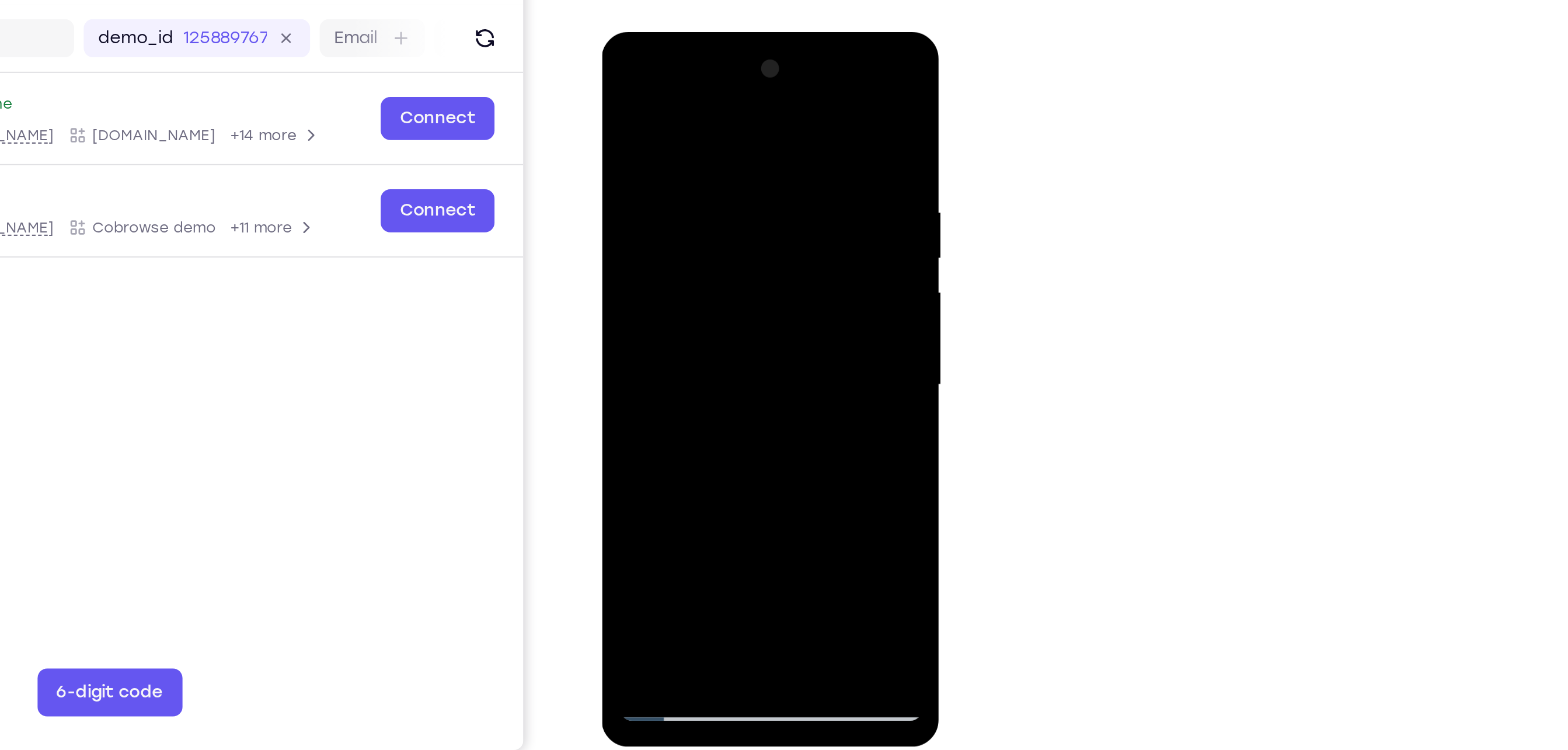
click at [745, 202] on div at bounding box center [683, 204] width 147 height 327
click at [625, 183] on div at bounding box center [683, 204] width 147 height 327
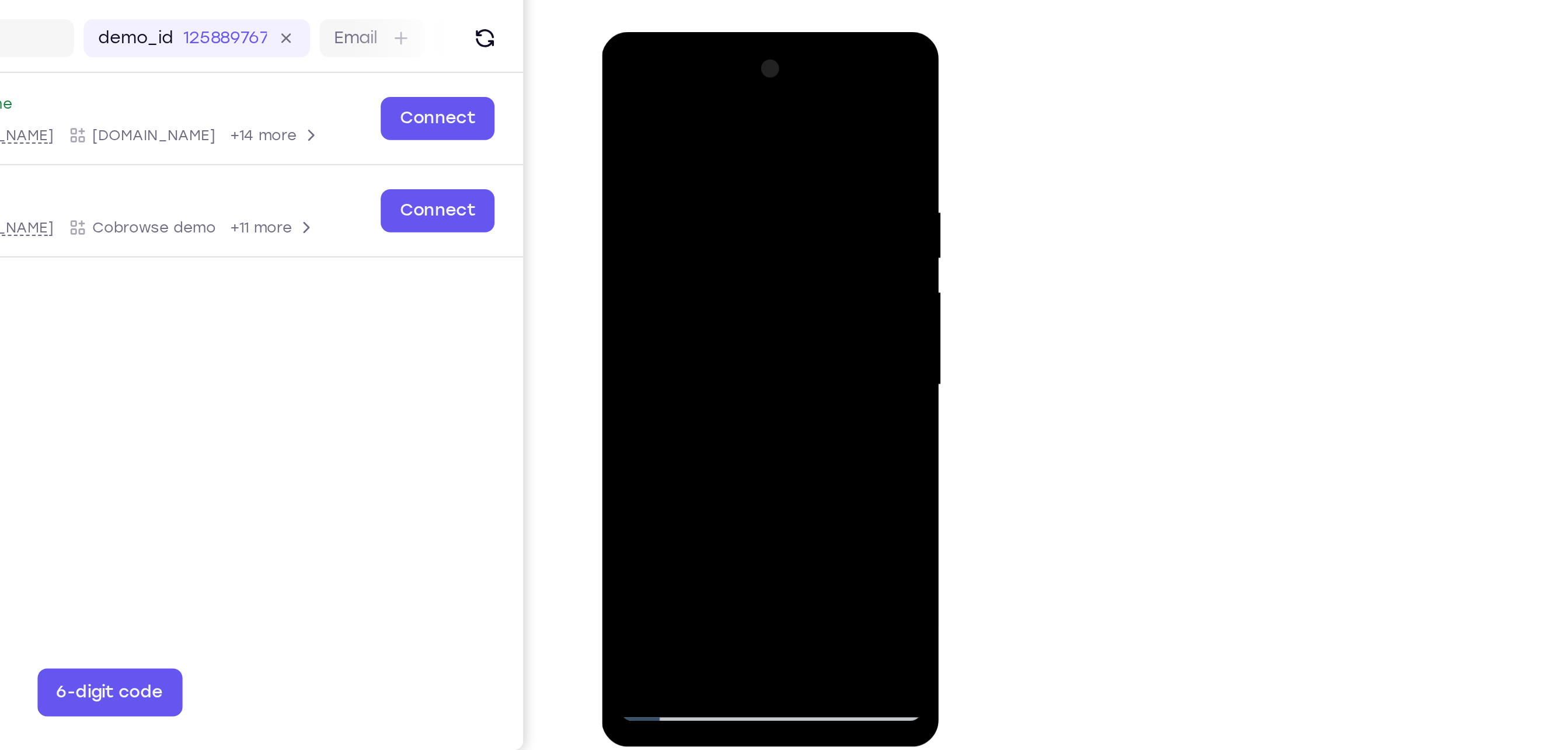
click at [625, 183] on div at bounding box center [683, 204] width 147 height 327
click at [741, 235] on div at bounding box center [683, 204] width 147 height 327
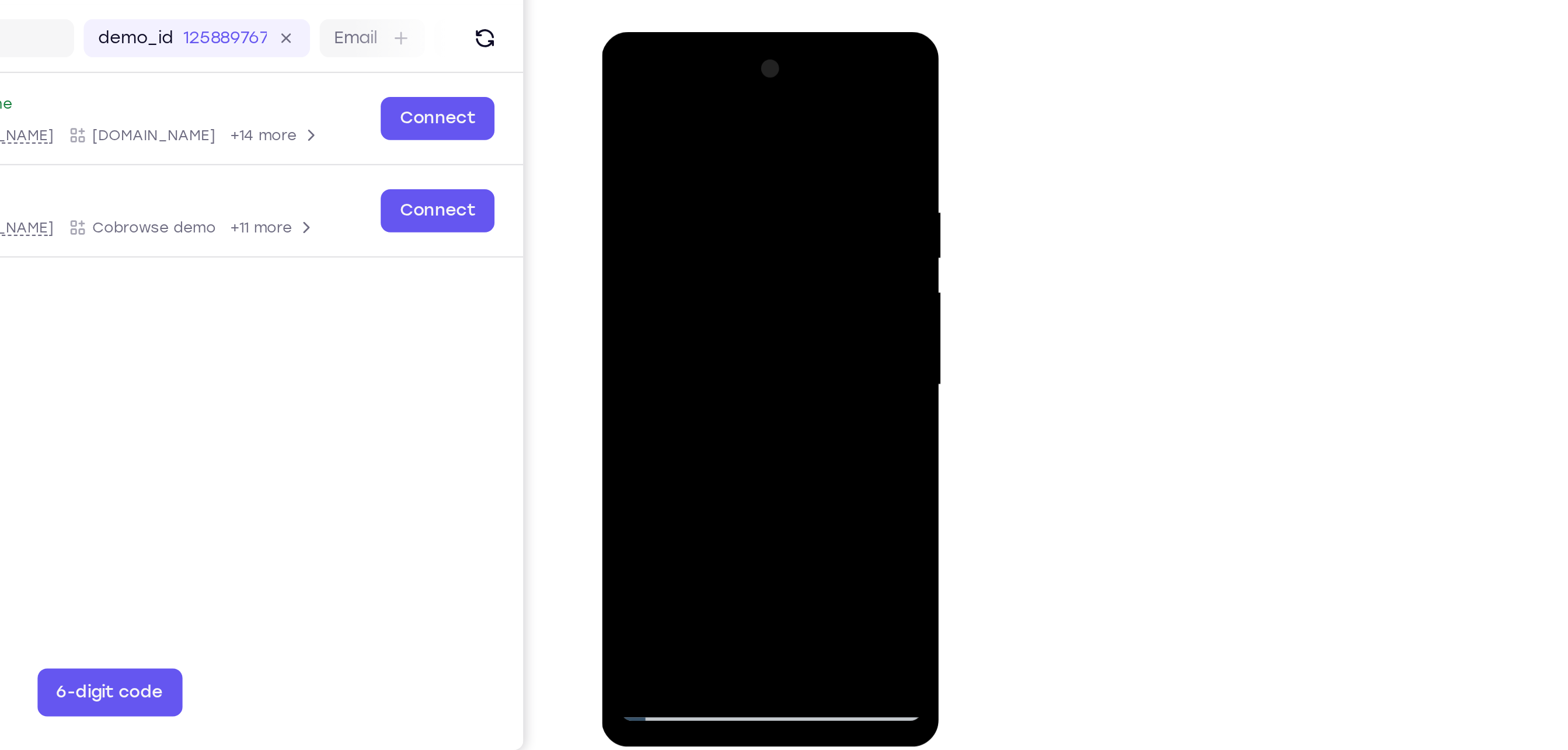
click at [741, 235] on div at bounding box center [683, 204] width 147 height 327
drag, startPoint x: 741, startPoint y: 235, endPoint x: 733, endPoint y: 238, distance: 8.5
click at [733, 238] on div at bounding box center [683, 204] width 147 height 327
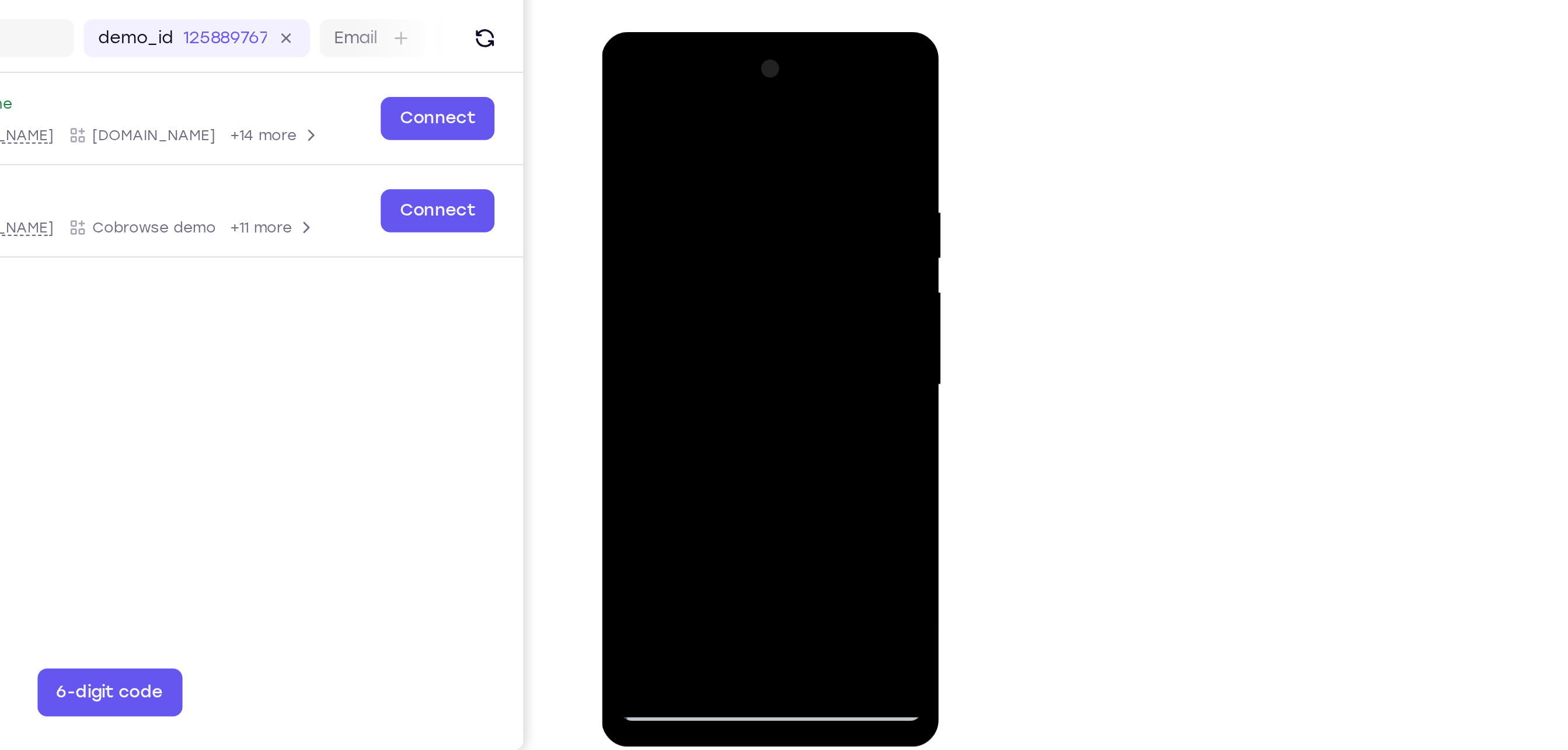
click at [625, 179] on div at bounding box center [683, 204] width 147 height 327
click at [748, 54] on div at bounding box center [683, 204] width 147 height 327
